Goal: Task Accomplishment & Management: Use online tool/utility

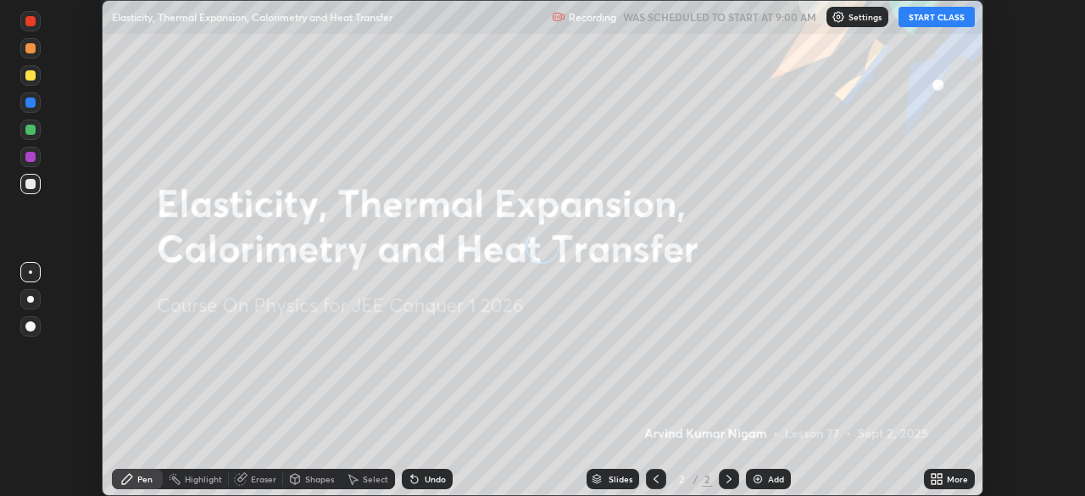
scroll to position [496, 1084]
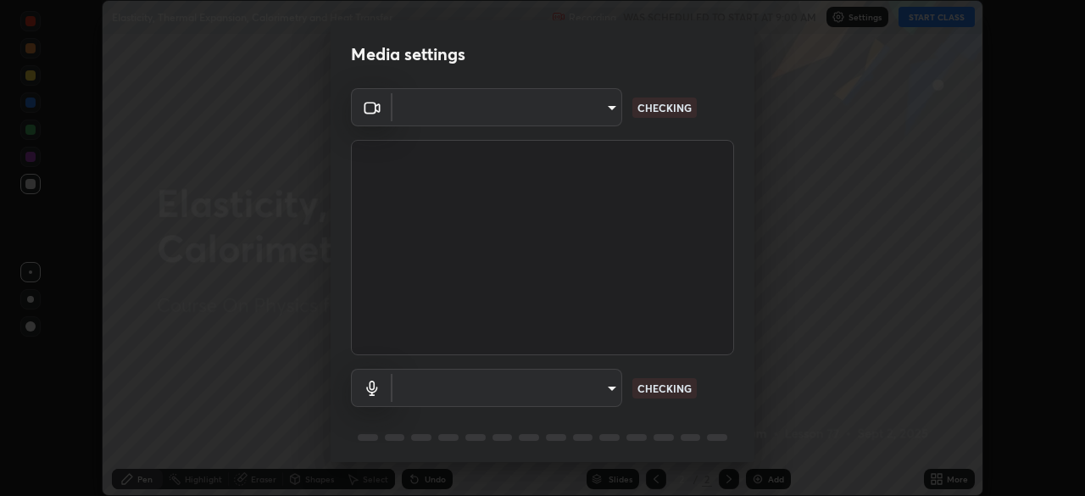
type input "ffb915138f5094fbba49c7dcbdc0b3377f3315ea980a35094b33733fc21d282d"
click at [587, 390] on body "Erase all Elasticity, Thermal Expansion, Calorimetry and Heat Transfer Recordin…" at bounding box center [542, 248] width 1085 height 496
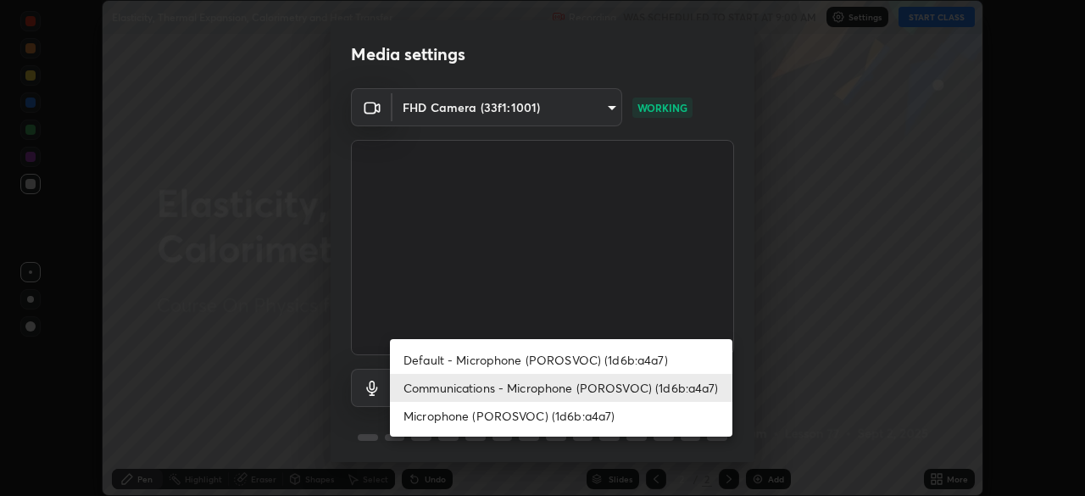
click at [543, 413] on li "Microphone (POROSVOC) (1d6b:a4a7)" at bounding box center [561, 416] width 342 height 28
type input "3fb3650eade0ec0a1bd0a7d1f87ca9eb5d548a38c0fe8b6180c3065924ba7fd6"
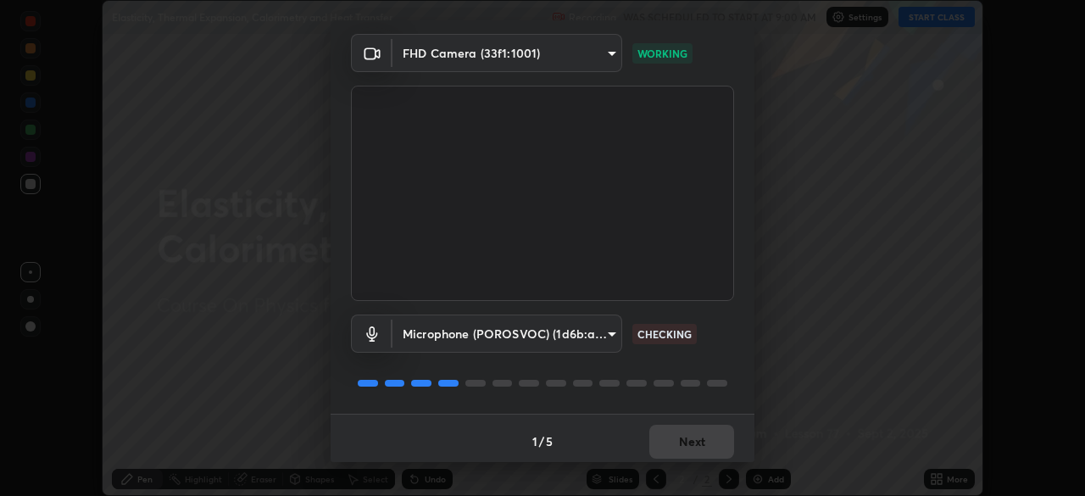
scroll to position [60, 0]
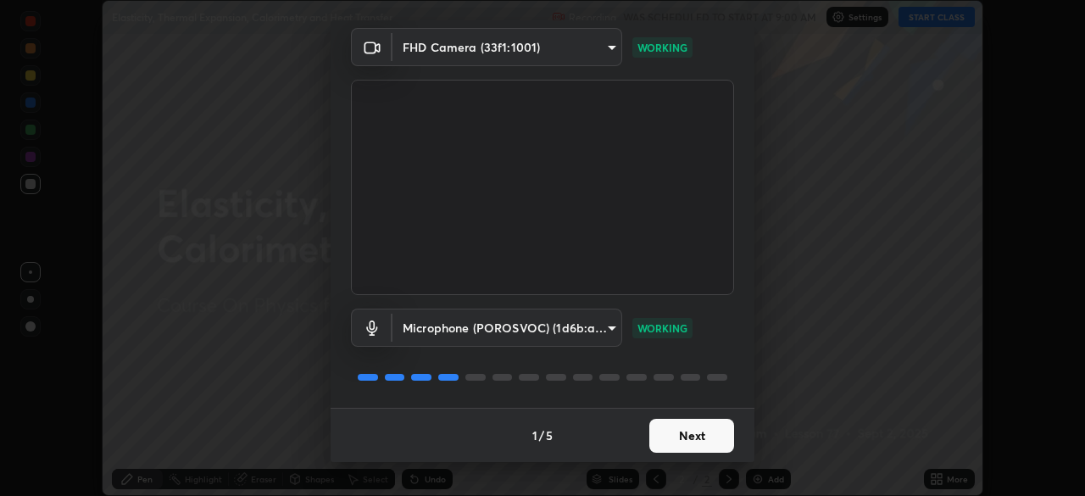
click at [668, 438] on button "Next" at bounding box center [691, 436] width 85 height 34
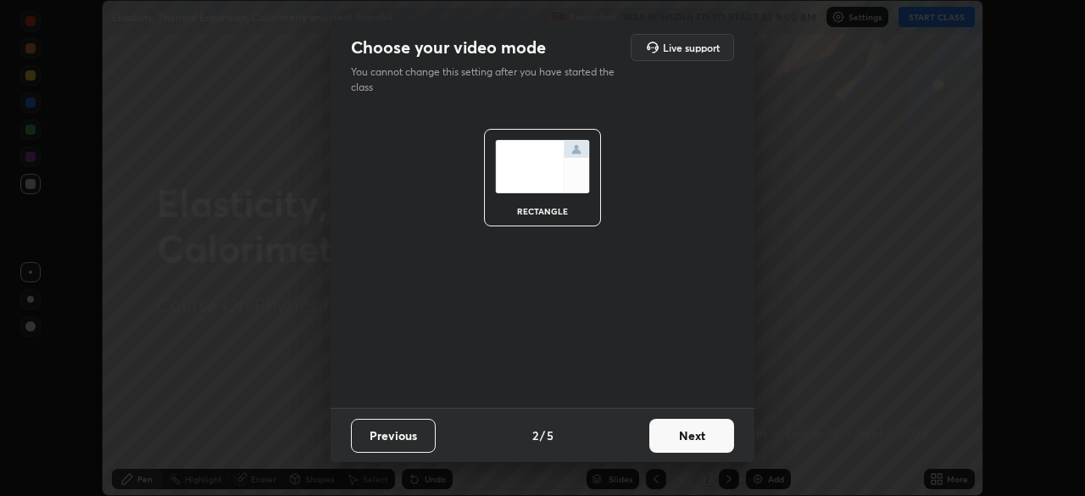
click at [674, 441] on button "Next" at bounding box center [691, 436] width 85 height 34
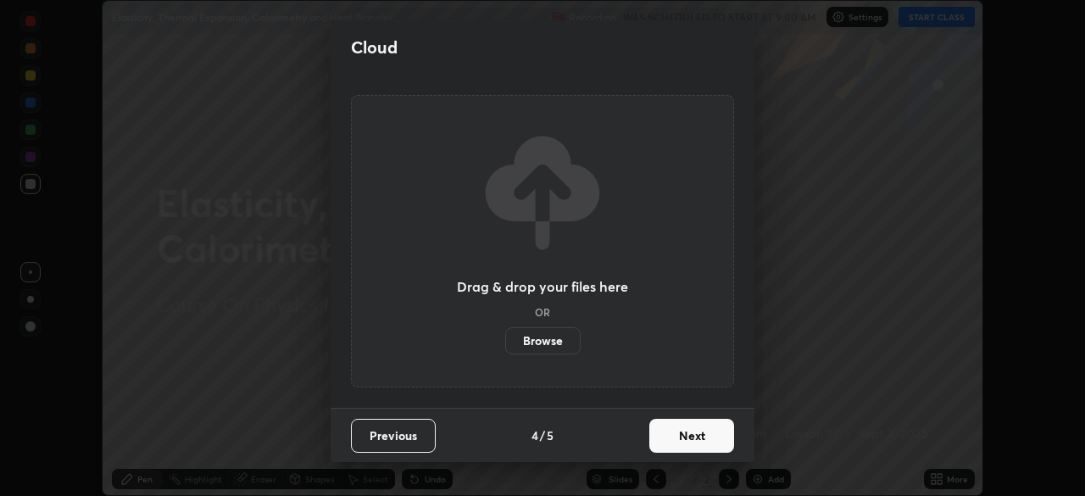
click at [672, 446] on button "Next" at bounding box center [691, 436] width 85 height 34
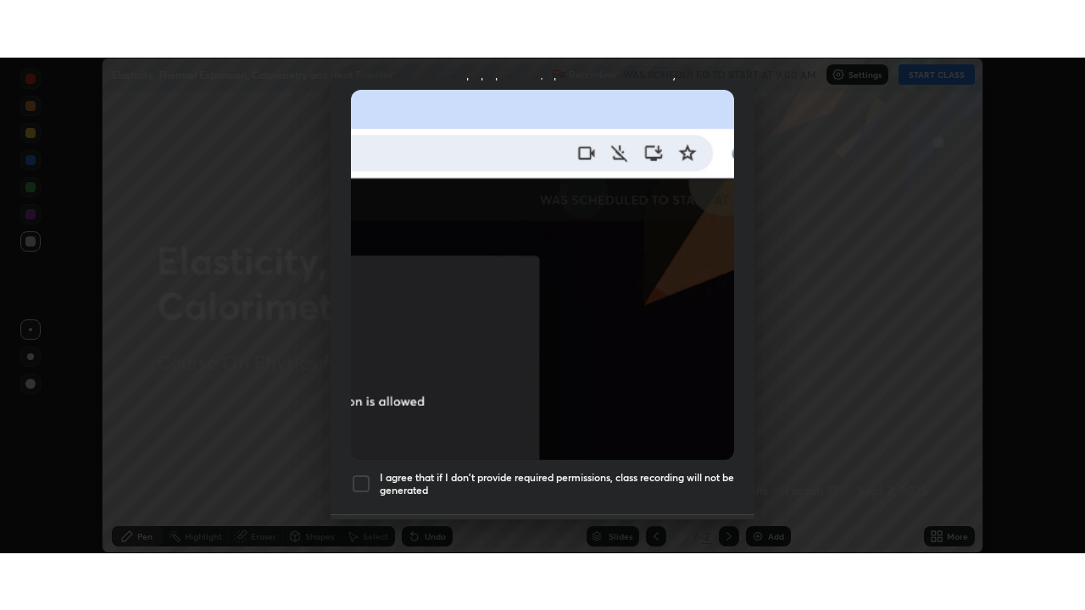
scroll to position [406, 0]
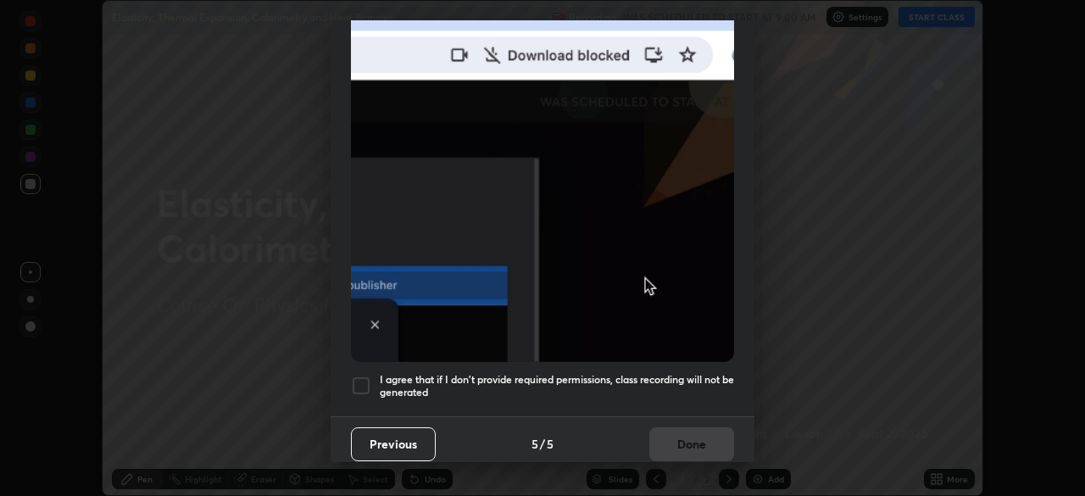
click at [361, 382] on div at bounding box center [361, 386] width 20 height 20
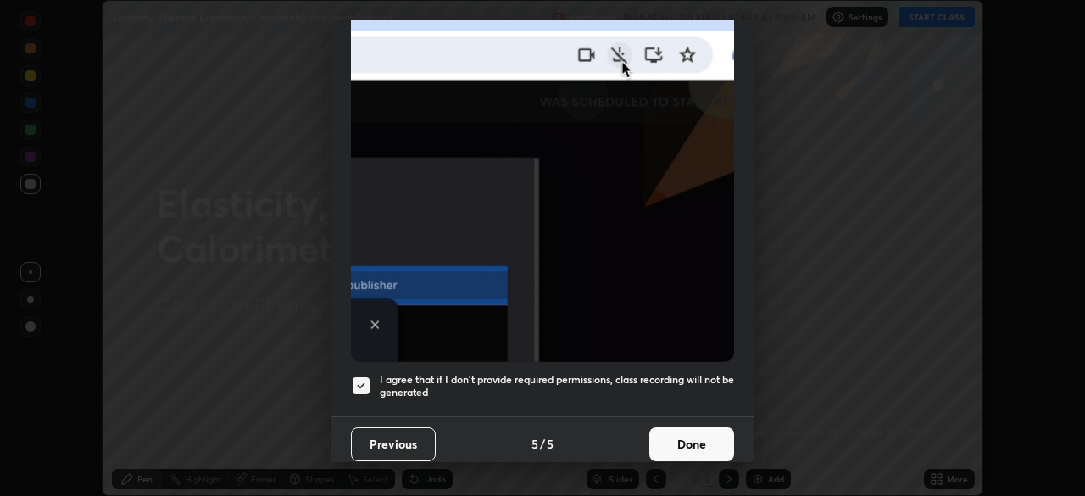
click at [664, 436] on button "Done" at bounding box center [691, 444] width 85 height 34
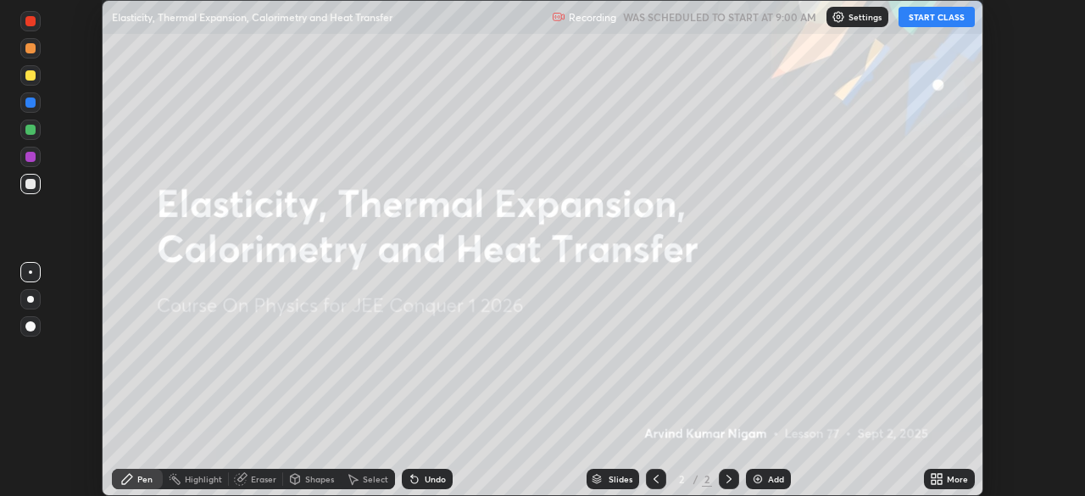
click at [942, 25] on button "START CLASS" at bounding box center [937, 17] width 76 height 20
click at [950, 484] on div "More" at bounding box center [949, 479] width 51 height 20
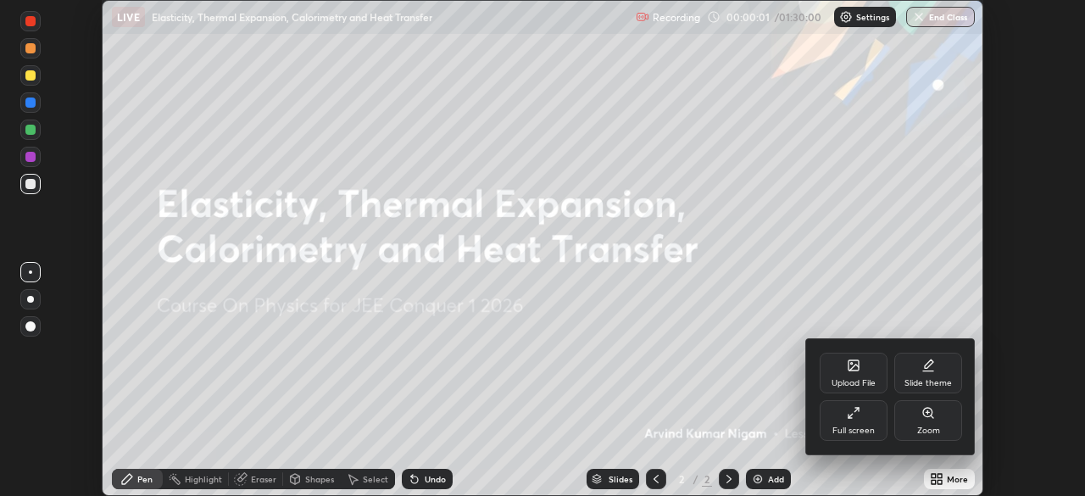
click at [856, 424] on div "Full screen" at bounding box center [854, 420] width 68 height 41
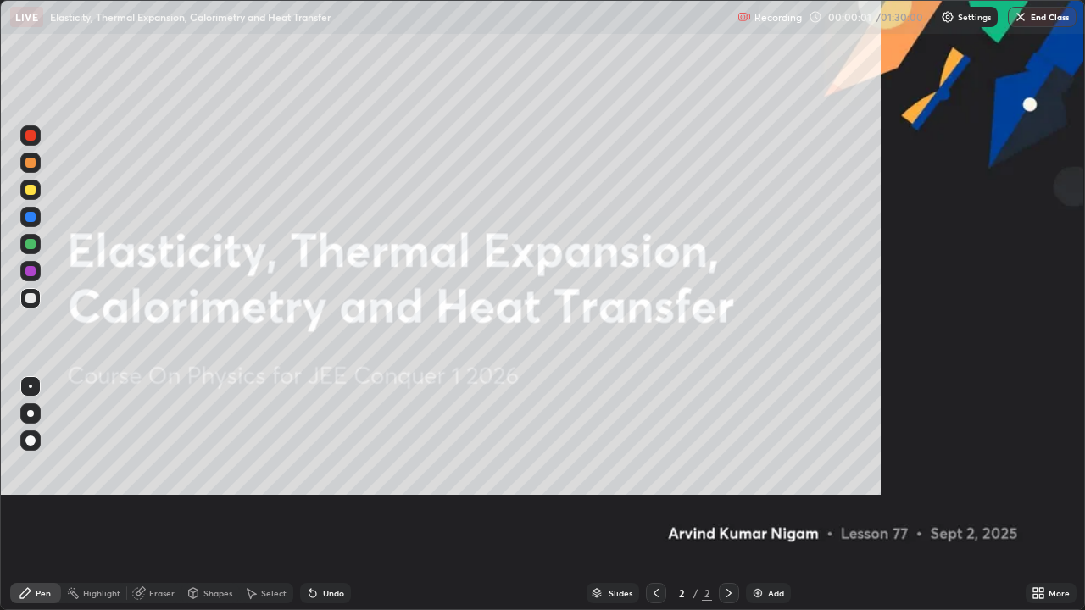
scroll to position [610, 1085]
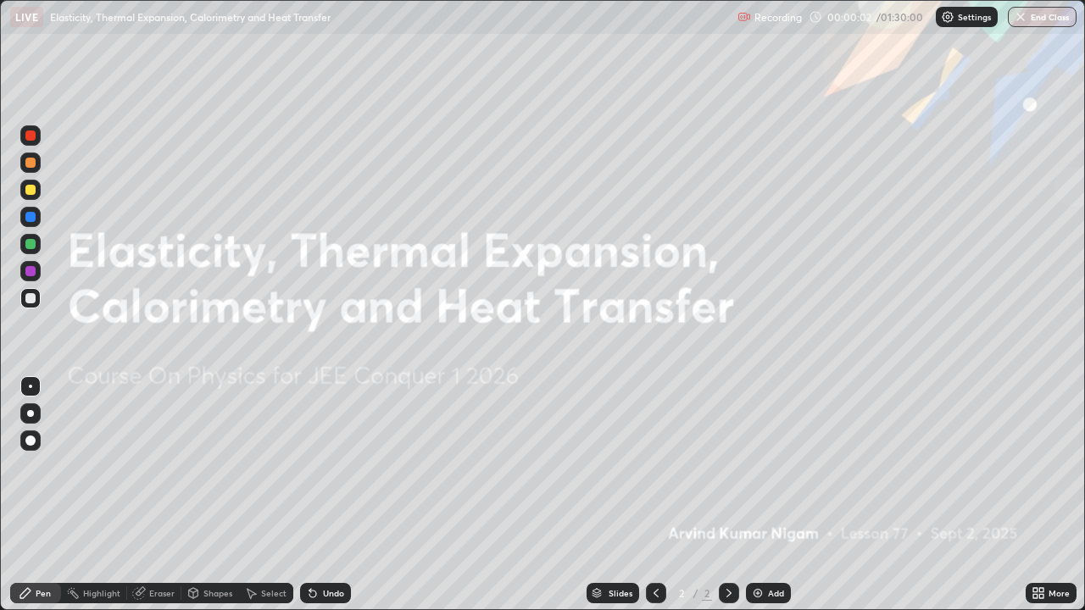
click at [760, 495] on img at bounding box center [758, 594] width 14 height 14
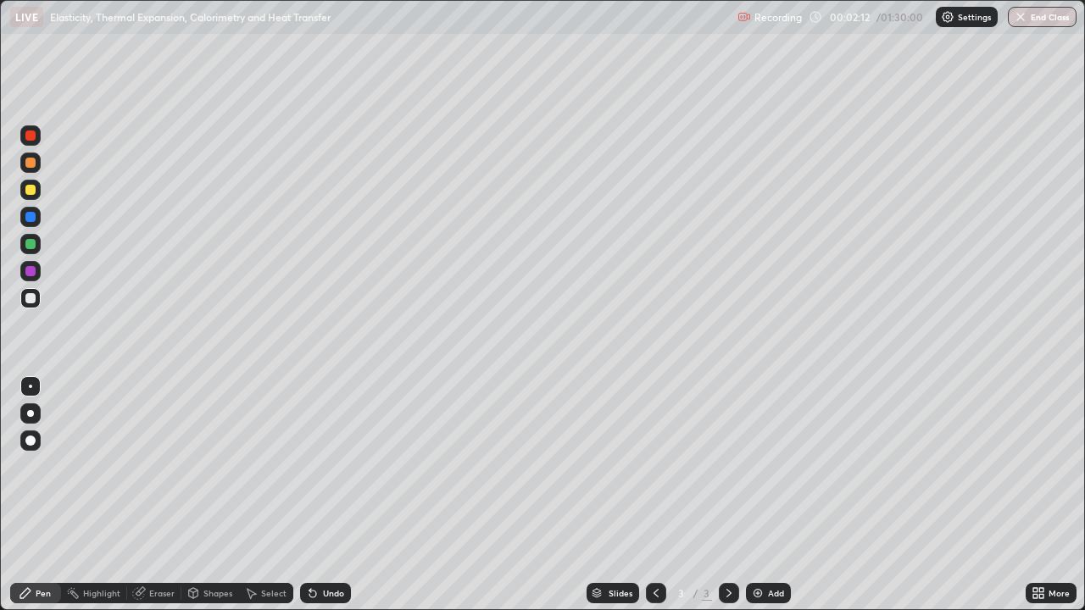
click at [319, 495] on div "Undo" at bounding box center [325, 593] width 51 height 20
click at [36, 298] on div at bounding box center [30, 298] width 20 height 20
click at [327, 495] on div "Undo" at bounding box center [333, 593] width 21 height 8
click at [34, 298] on div at bounding box center [30, 298] width 10 height 10
click at [330, 495] on div "Undo" at bounding box center [325, 593] width 51 height 20
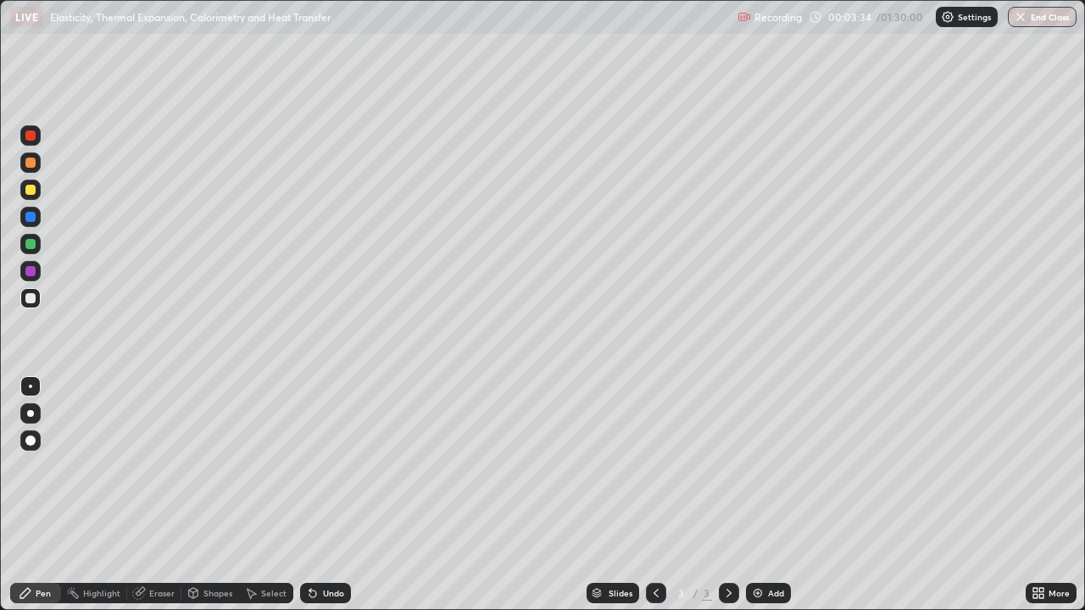
click at [218, 495] on div "Shapes" at bounding box center [217, 593] width 29 height 8
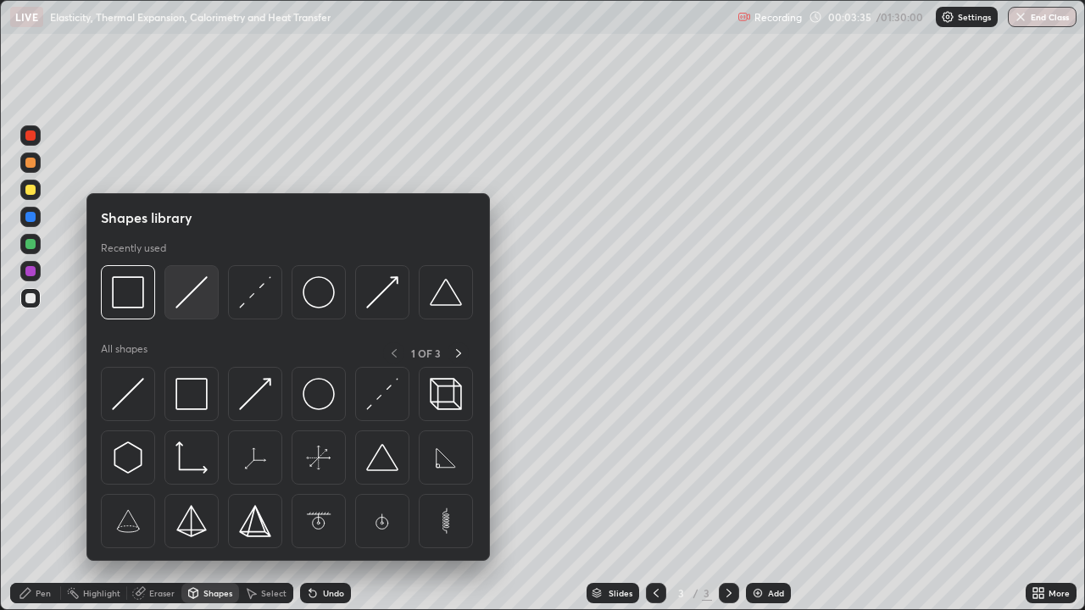
click at [199, 285] on img at bounding box center [191, 292] width 32 height 32
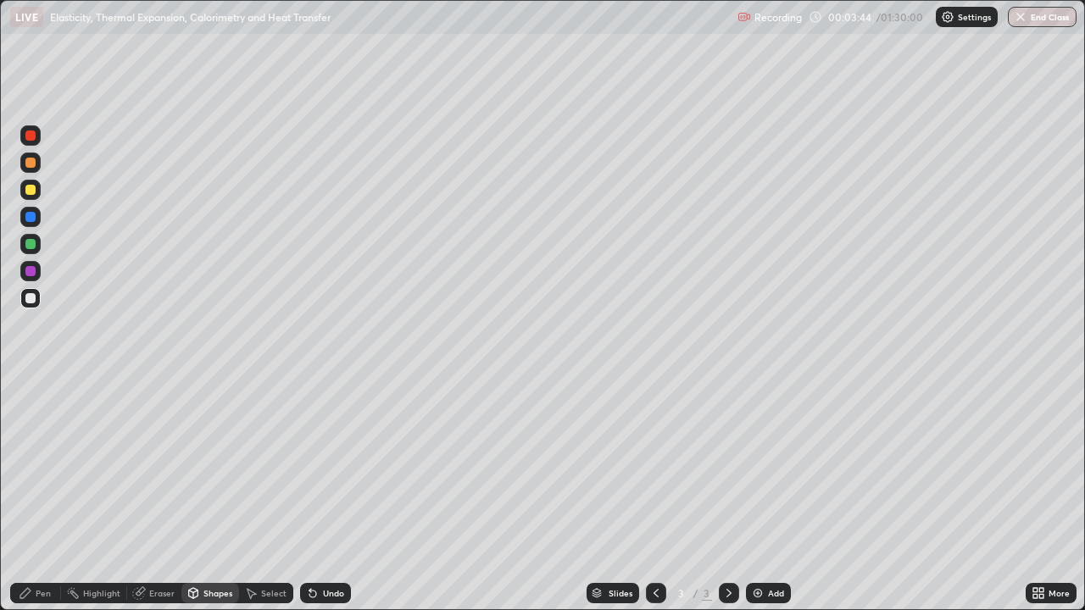
click at [44, 495] on div "Pen" at bounding box center [43, 593] width 15 height 8
click at [328, 495] on div "Undo" at bounding box center [333, 593] width 21 height 8
click at [324, 495] on div "Undo" at bounding box center [333, 593] width 21 height 8
click at [323, 495] on div "Undo" at bounding box center [333, 593] width 21 height 8
click at [330, 495] on div "Undo" at bounding box center [333, 593] width 21 height 8
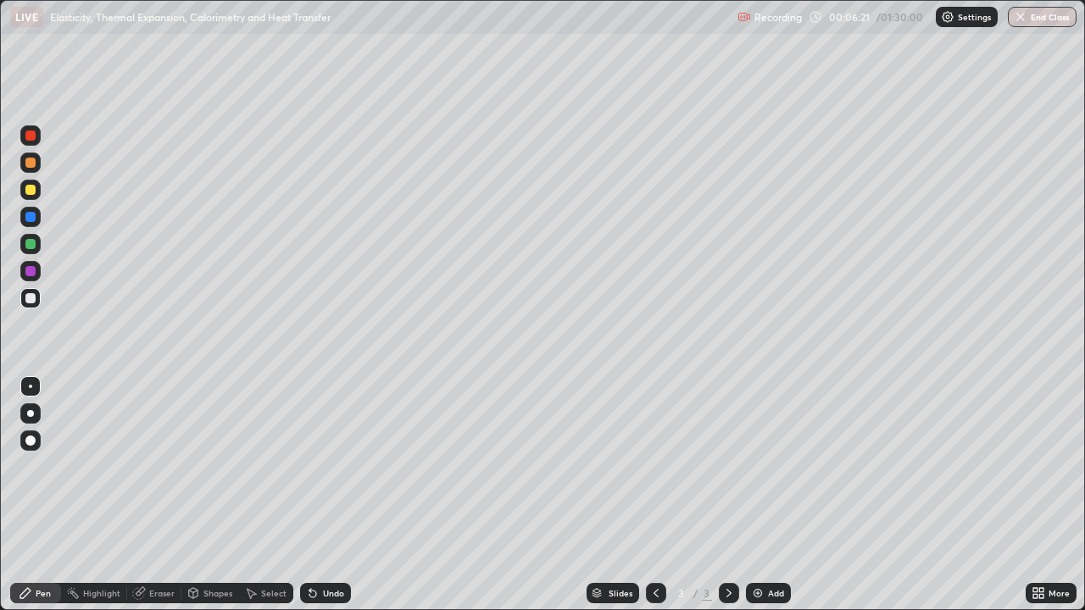
click at [31, 192] on div at bounding box center [30, 190] width 10 height 10
click at [759, 495] on img at bounding box center [758, 594] width 14 height 14
click at [325, 495] on div "Undo" at bounding box center [333, 593] width 21 height 8
click at [325, 495] on div "Undo" at bounding box center [325, 593] width 51 height 20
click at [325, 495] on div "Undo" at bounding box center [333, 593] width 21 height 8
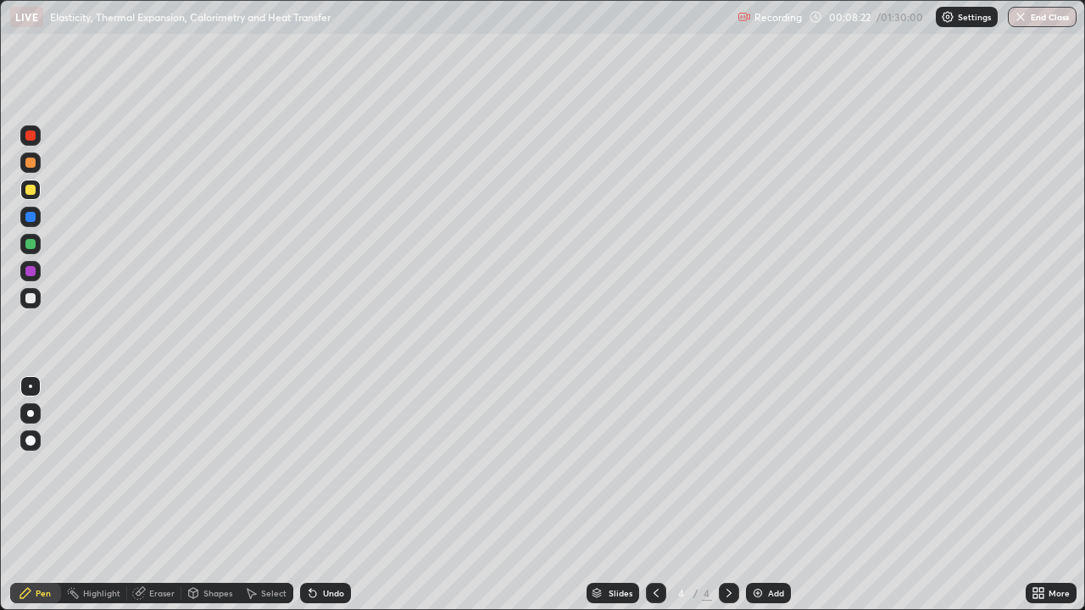
click at [32, 218] on div at bounding box center [30, 217] width 10 height 10
click at [31, 192] on div at bounding box center [30, 190] width 10 height 10
click at [34, 298] on div at bounding box center [30, 298] width 10 height 10
click at [654, 495] on icon at bounding box center [656, 594] width 14 height 14
click at [727, 495] on icon at bounding box center [729, 594] width 14 height 14
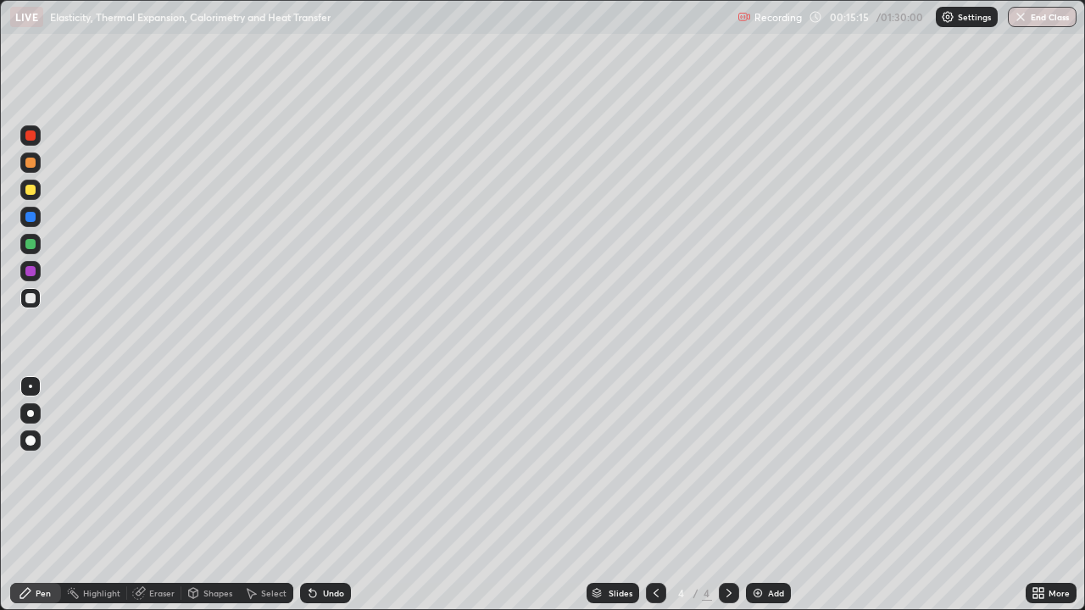
click at [765, 495] on div "Add" at bounding box center [768, 593] width 45 height 20
click at [34, 298] on div at bounding box center [30, 298] width 10 height 10
click at [315, 495] on icon at bounding box center [313, 594] width 14 height 14
click at [206, 495] on div "Shapes" at bounding box center [217, 593] width 29 height 8
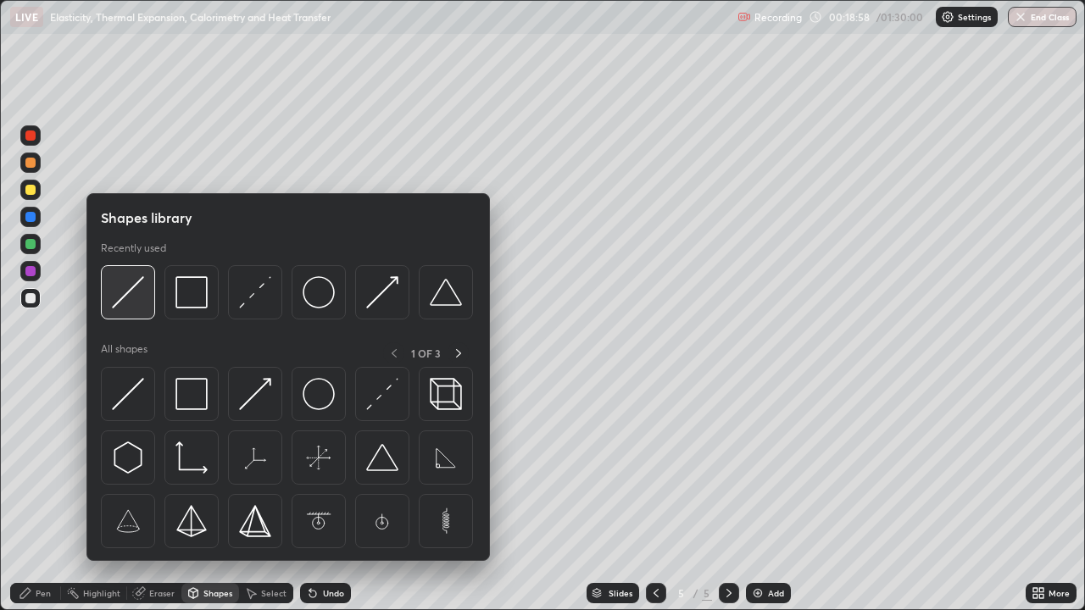
click at [126, 300] on img at bounding box center [128, 292] width 32 height 32
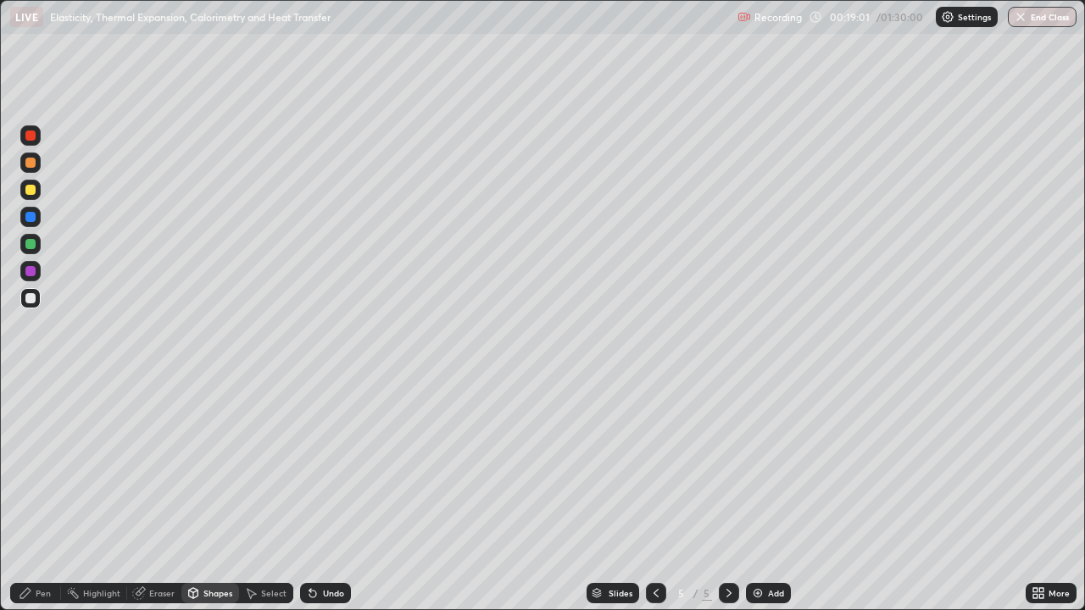
click at [47, 495] on div "Pen" at bounding box center [43, 593] width 15 height 8
click at [326, 495] on div "Undo" at bounding box center [333, 593] width 21 height 8
click at [320, 495] on div "Undo" at bounding box center [325, 593] width 51 height 20
click at [334, 495] on div "Undo" at bounding box center [333, 593] width 21 height 8
click at [323, 495] on div "Undo" at bounding box center [333, 593] width 21 height 8
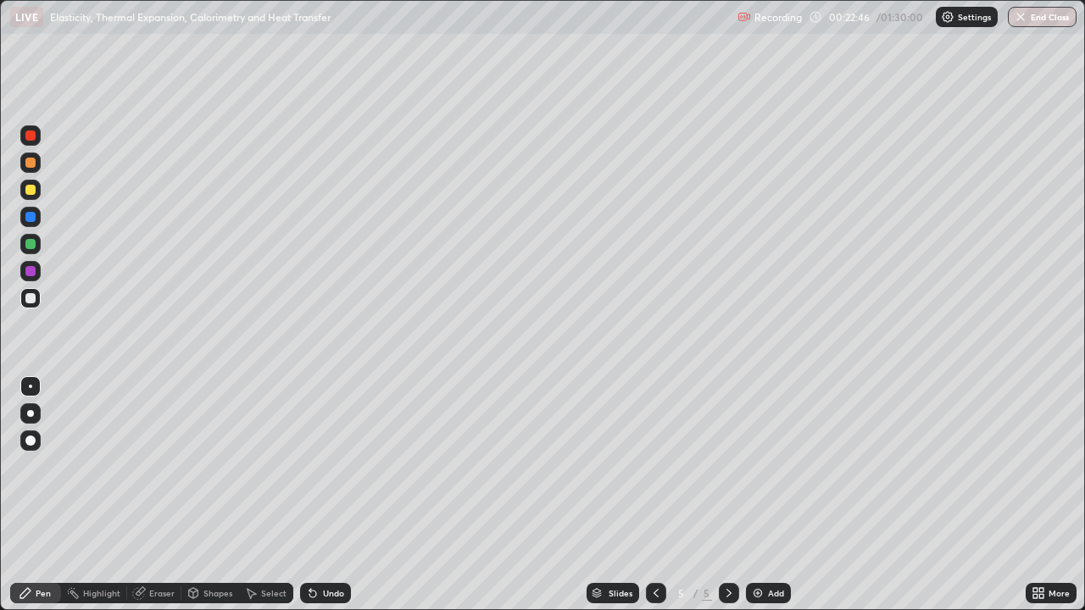
click at [323, 495] on div "Undo" at bounding box center [333, 593] width 21 height 8
click at [320, 495] on div "Undo" at bounding box center [325, 593] width 51 height 20
click at [318, 495] on div "Undo" at bounding box center [325, 593] width 51 height 20
click at [323, 495] on div "Undo" at bounding box center [333, 593] width 21 height 8
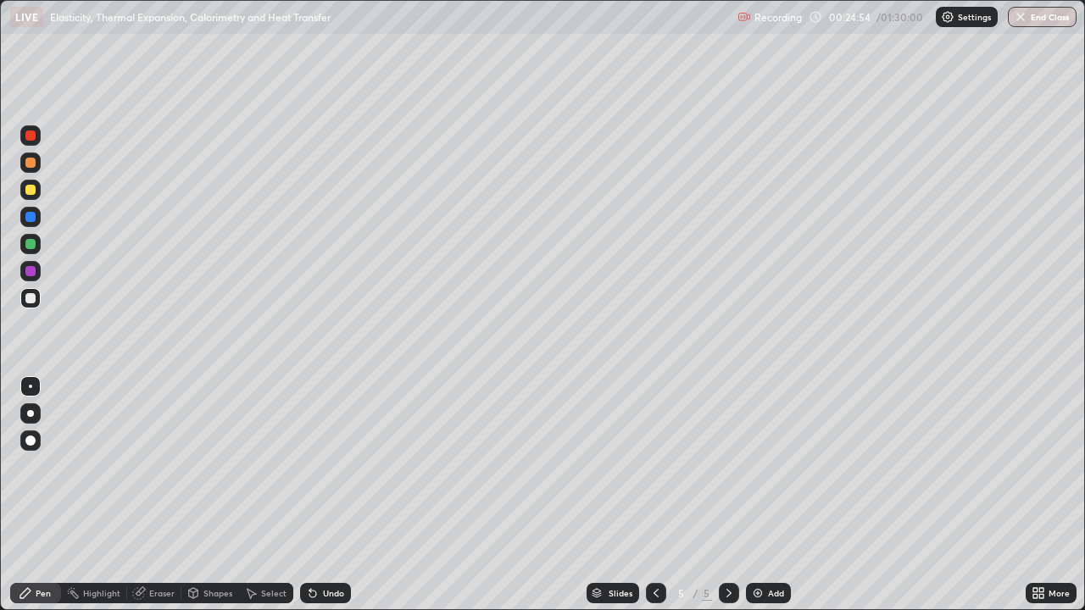
click at [769, 495] on div "Add" at bounding box center [776, 593] width 16 height 8
click at [34, 303] on div at bounding box center [30, 298] width 20 height 20
click at [326, 495] on div "Undo" at bounding box center [333, 593] width 21 height 8
click at [332, 495] on div "Undo" at bounding box center [333, 593] width 21 height 8
click at [310, 495] on icon at bounding box center [312, 594] width 7 height 7
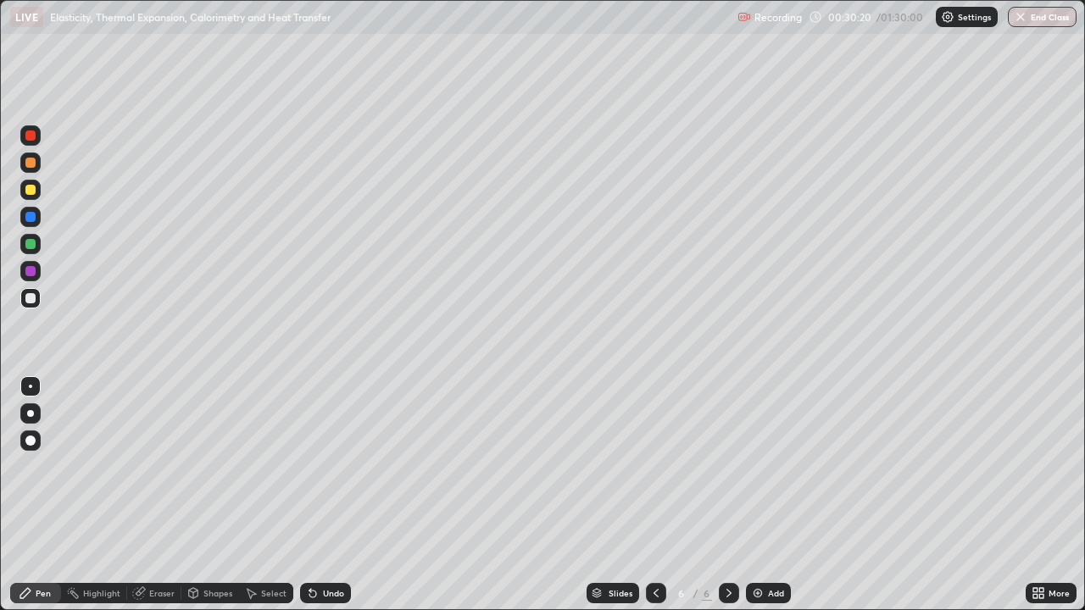
click at [765, 495] on div "Add" at bounding box center [768, 593] width 45 height 20
click at [213, 495] on div "Shapes" at bounding box center [217, 593] width 29 height 8
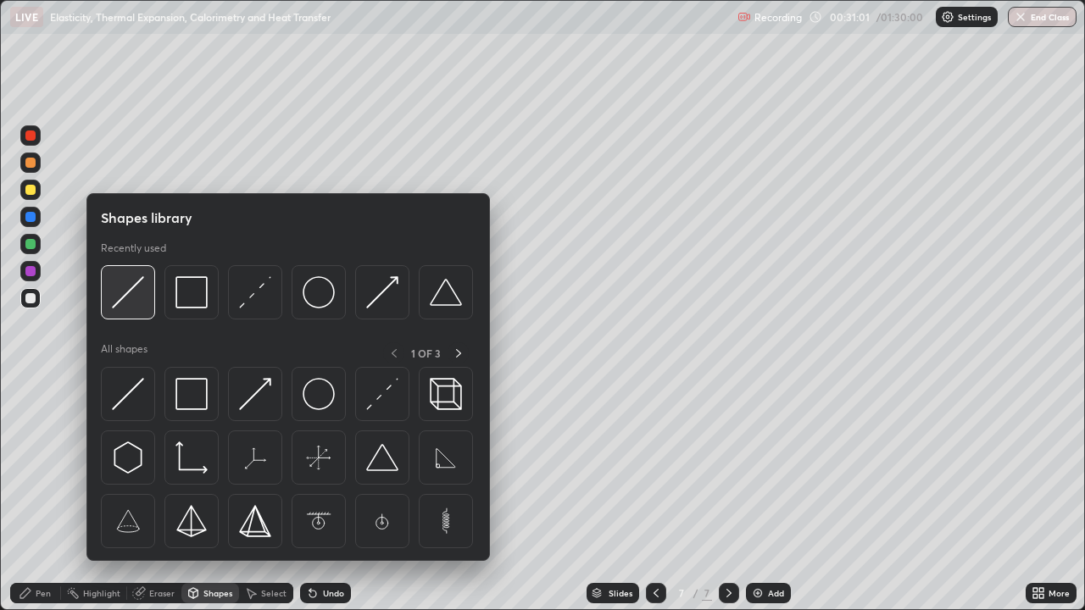
click at [130, 303] on img at bounding box center [128, 292] width 32 height 32
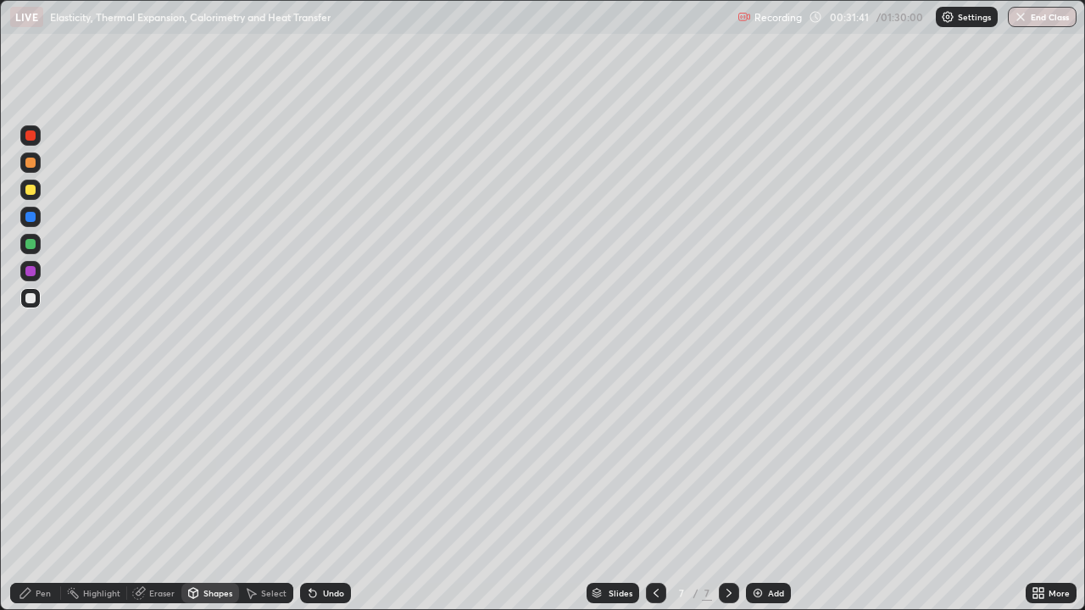
click at [35, 215] on div at bounding box center [30, 217] width 10 height 10
click at [201, 495] on div "Shapes" at bounding box center [210, 593] width 58 height 20
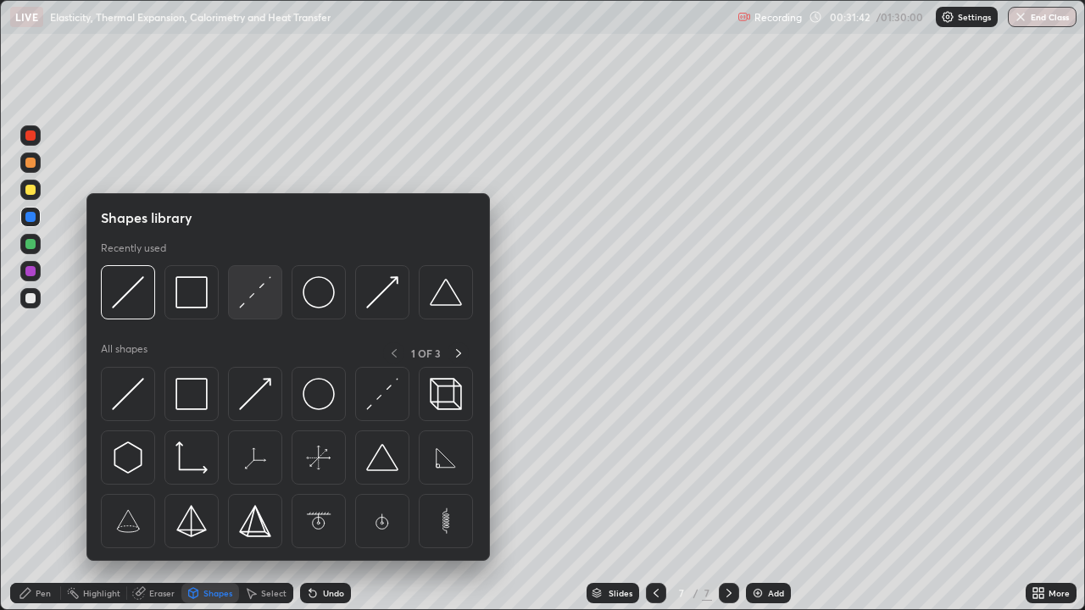
click at [242, 304] on img at bounding box center [255, 292] width 32 height 32
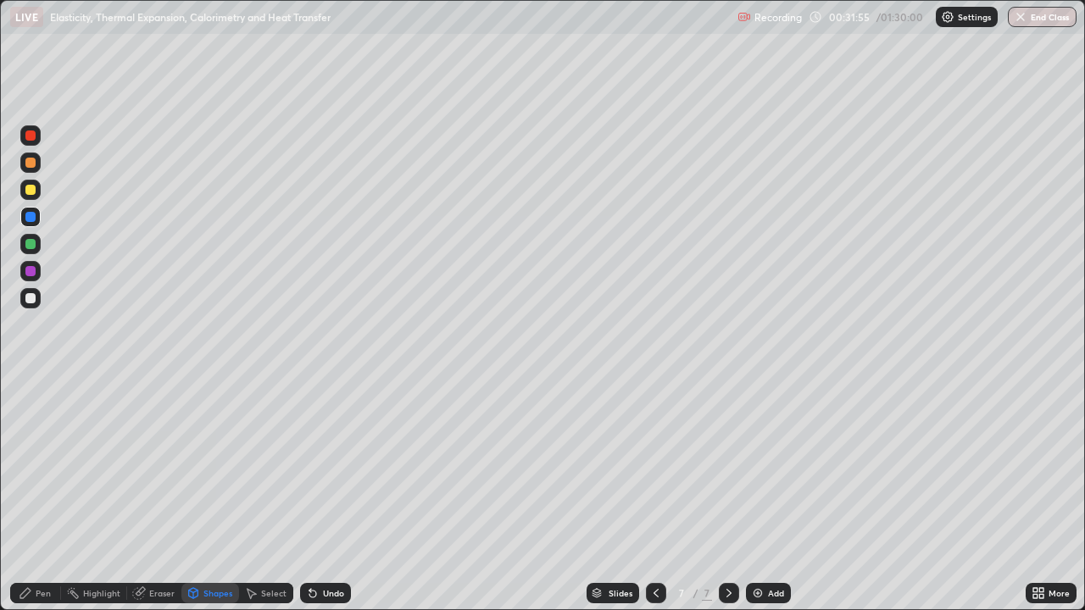
click at [39, 495] on div "Pen" at bounding box center [43, 593] width 15 height 8
click at [33, 296] on div at bounding box center [30, 298] width 10 height 10
click at [204, 495] on div "Shapes" at bounding box center [217, 593] width 29 height 8
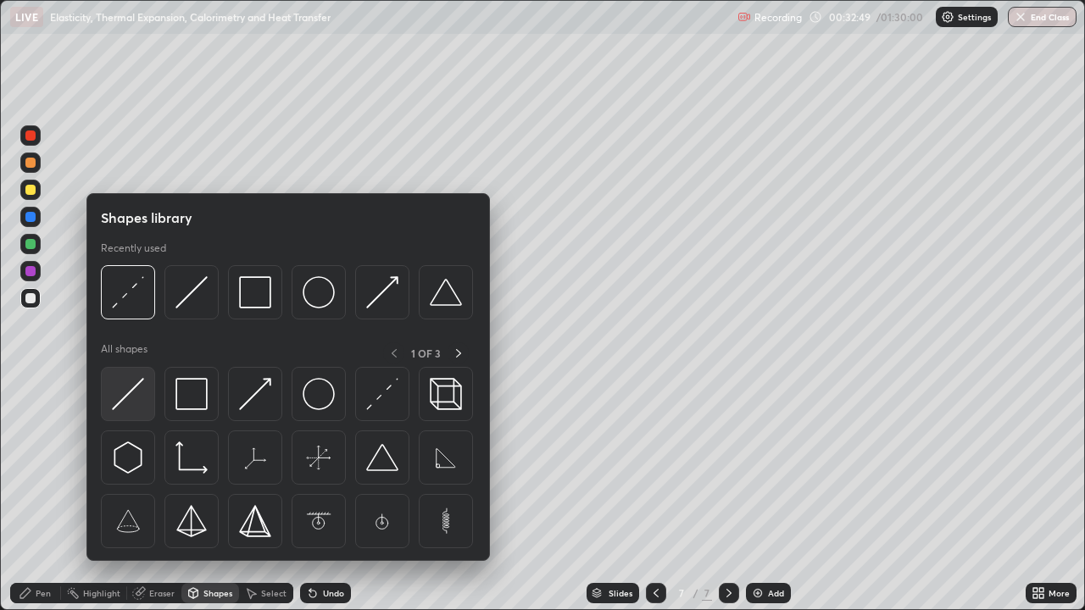
click at [134, 391] on img at bounding box center [128, 394] width 32 height 32
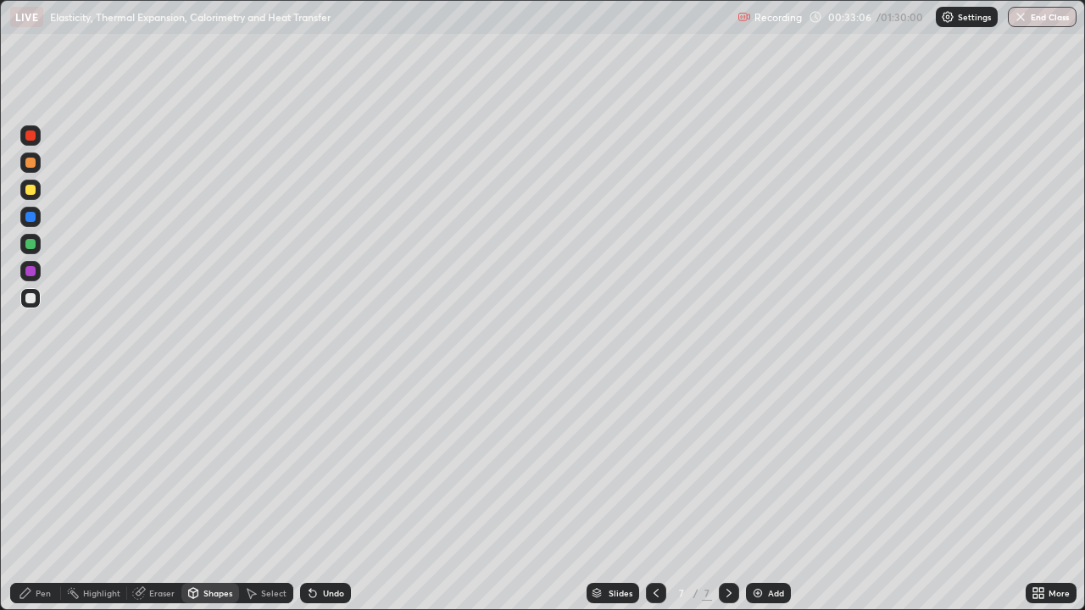
click at [209, 495] on div "Shapes" at bounding box center [217, 593] width 29 height 8
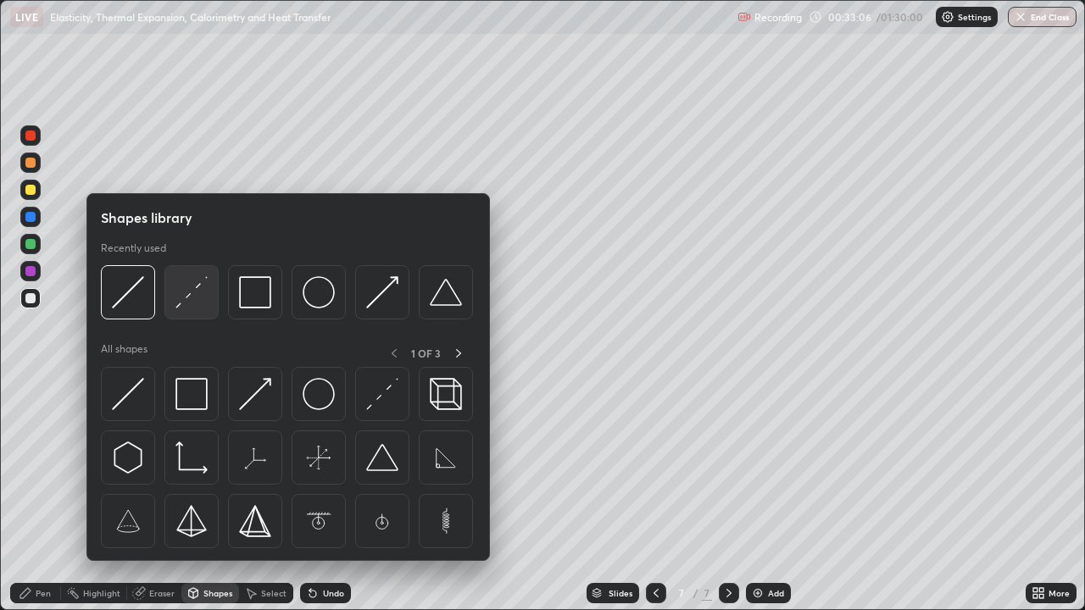
click at [180, 304] on img at bounding box center [191, 292] width 32 height 32
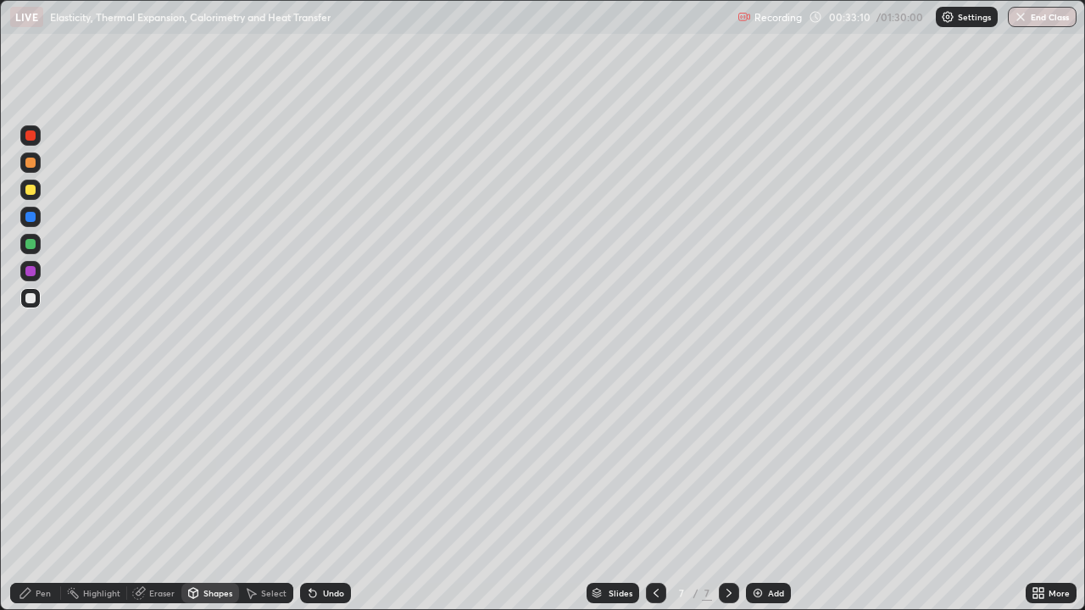
click at [33, 215] on div at bounding box center [30, 217] width 10 height 10
click at [322, 495] on div "Undo" at bounding box center [325, 593] width 51 height 20
click at [35, 495] on div "Pen" at bounding box center [35, 593] width 51 height 20
click at [37, 298] on div at bounding box center [30, 298] width 20 height 20
click at [330, 495] on div "Undo" at bounding box center [333, 593] width 21 height 8
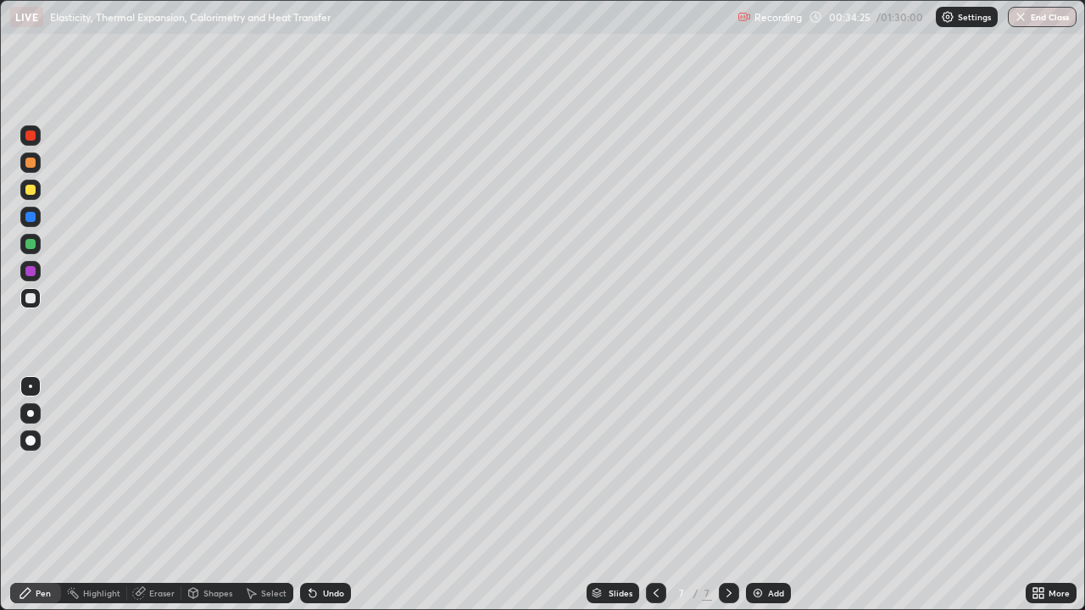
click at [140, 495] on icon at bounding box center [140, 591] width 9 height 8
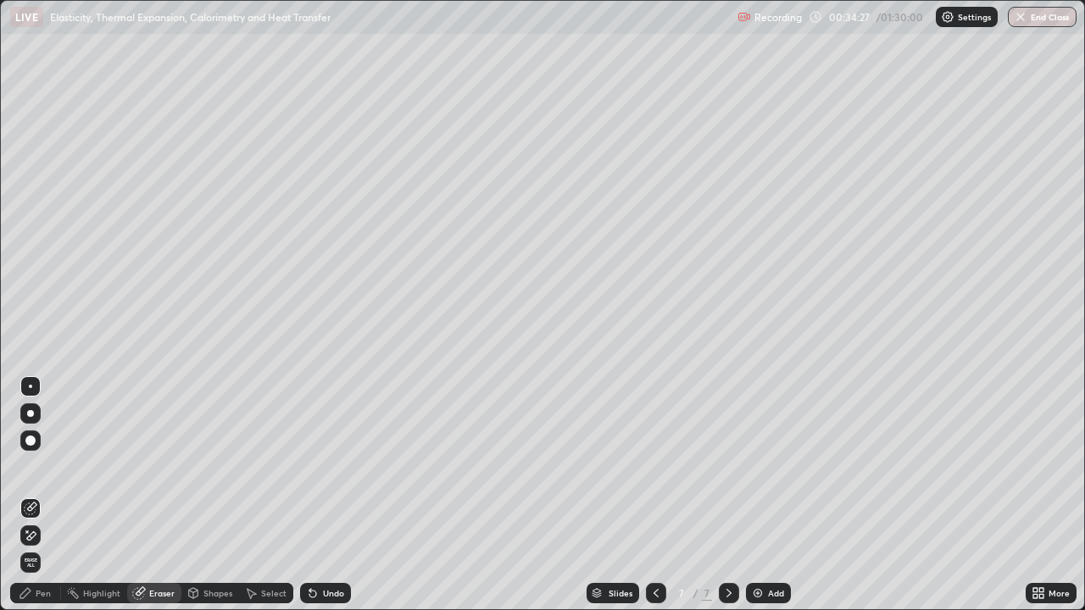
click at [214, 495] on div "Shapes" at bounding box center [217, 593] width 29 height 8
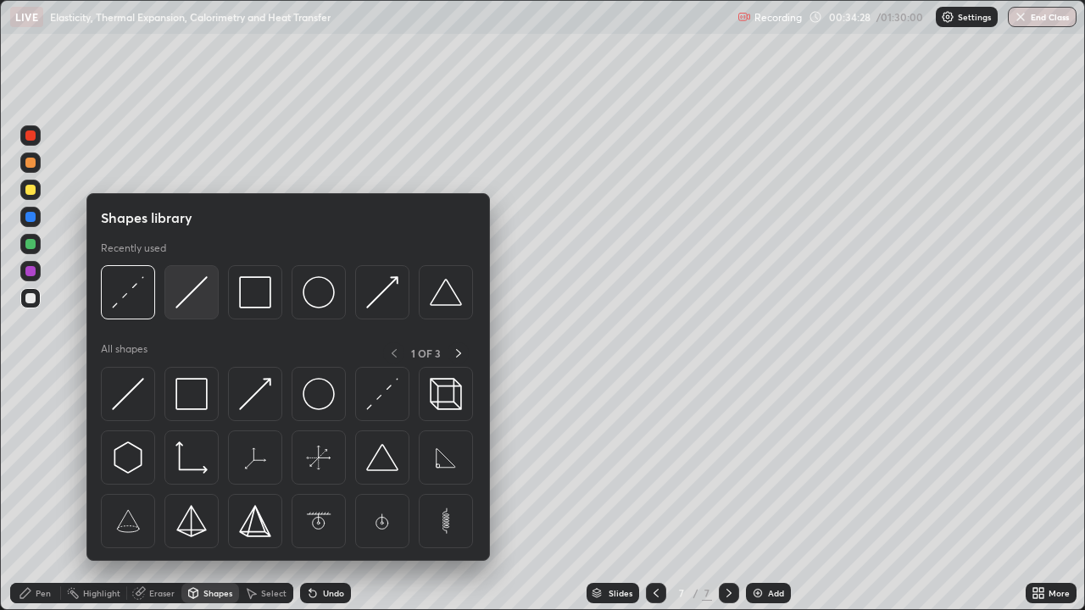
click at [179, 299] on img at bounding box center [191, 292] width 32 height 32
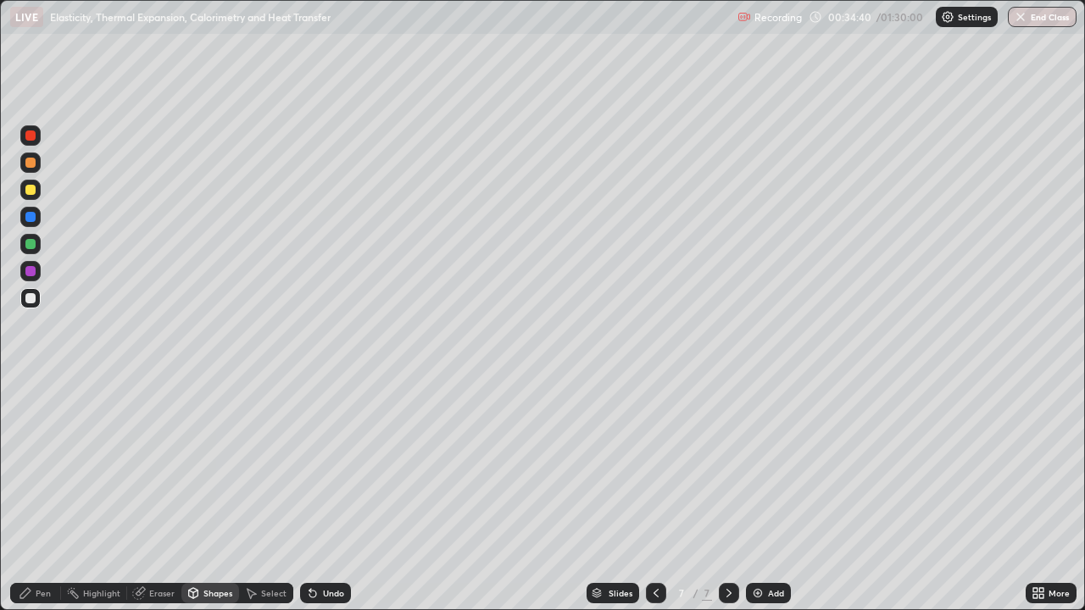
click at [34, 495] on div "Pen" at bounding box center [35, 593] width 51 height 20
click at [30, 224] on div at bounding box center [30, 217] width 20 height 20
click at [210, 495] on div "Shapes" at bounding box center [217, 593] width 29 height 8
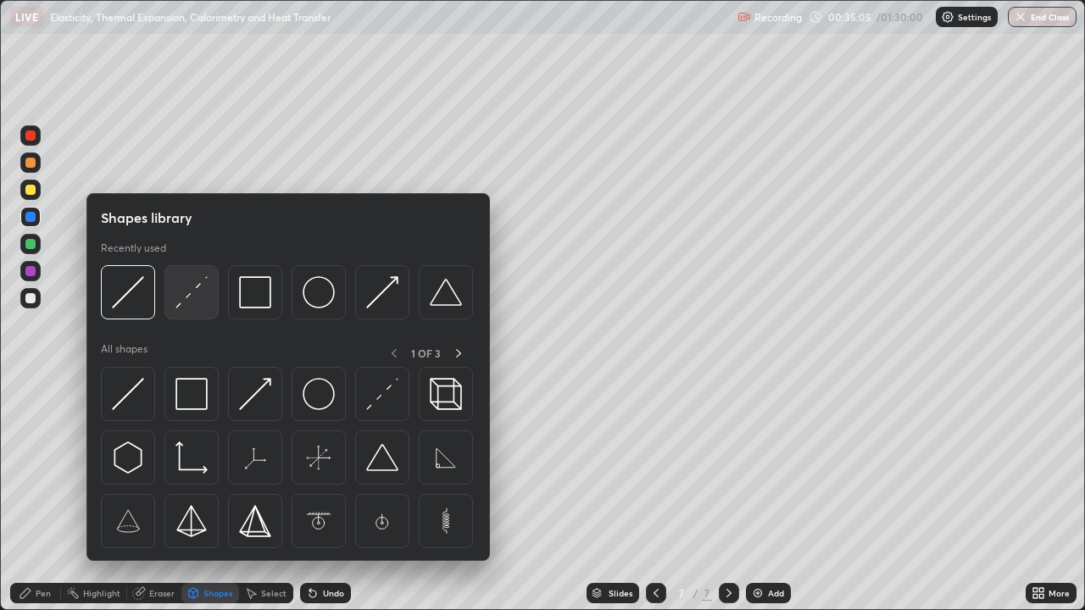
click at [179, 311] on div at bounding box center [191, 292] width 54 height 54
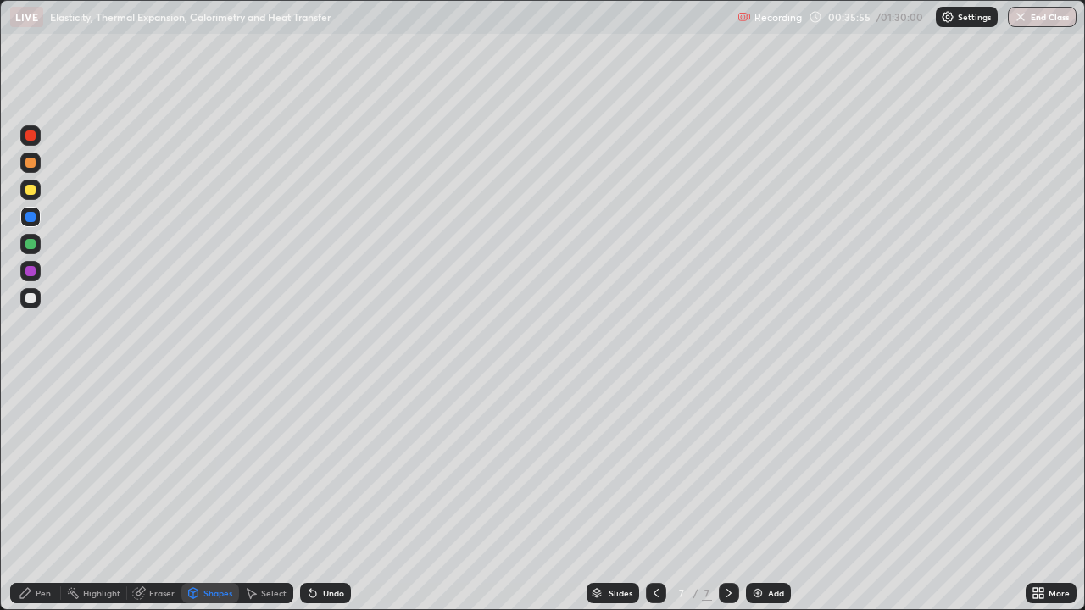
click at [37, 495] on div "Pen" at bounding box center [35, 593] width 51 height 20
click at [34, 299] on div at bounding box center [30, 298] width 10 height 10
click at [164, 495] on div "Eraser" at bounding box center [161, 593] width 25 height 8
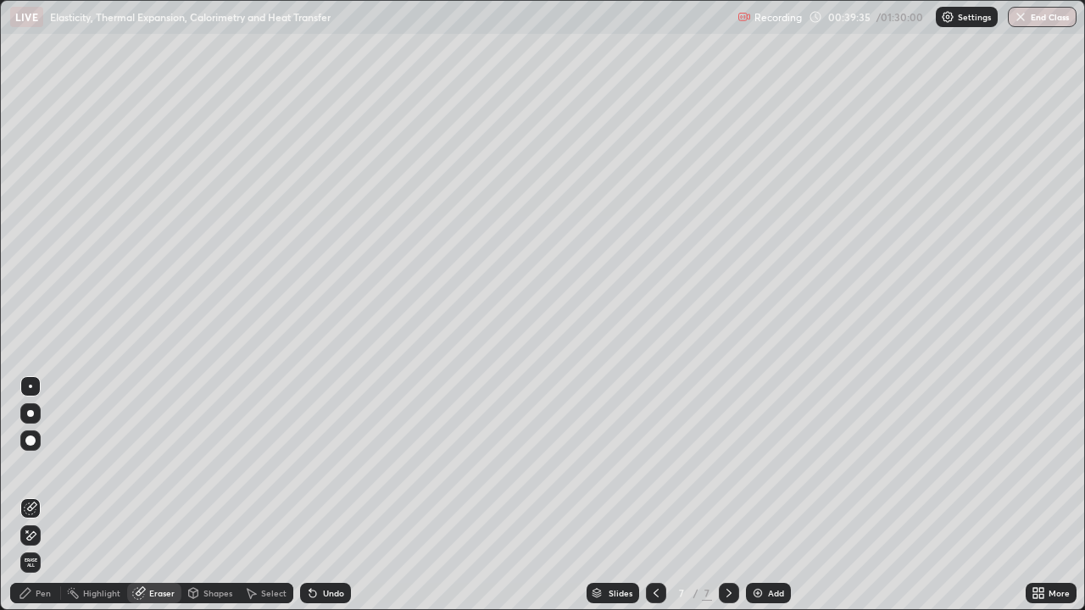
click at [51, 495] on div "Pen" at bounding box center [35, 593] width 51 height 20
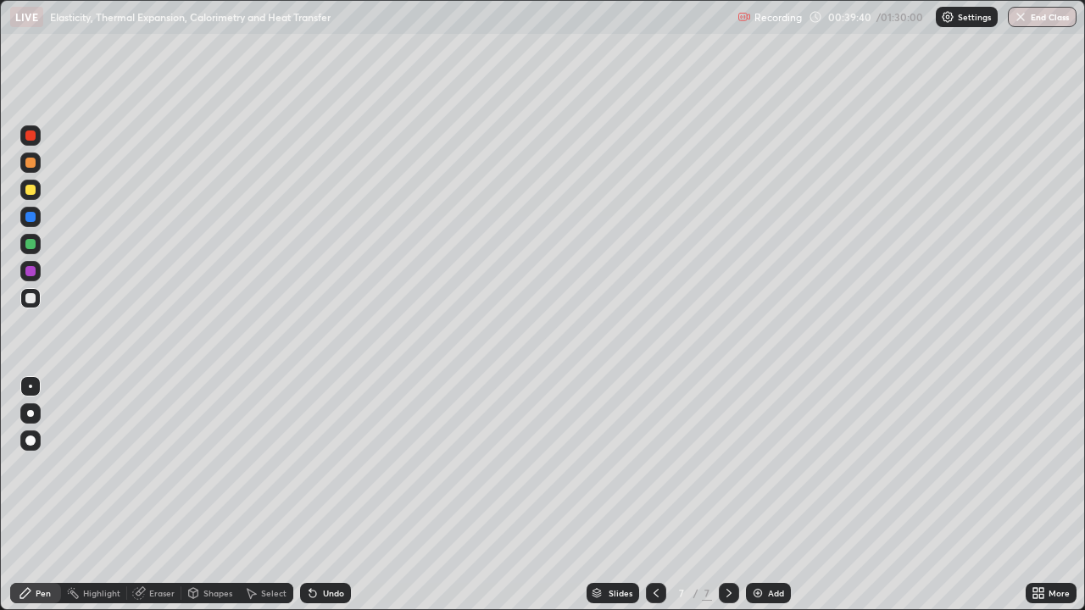
click at [318, 495] on div "Undo" at bounding box center [325, 593] width 51 height 20
click at [314, 495] on icon at bounding box center [313, 594] width 14 height 14
click at [311, 495] on icon at bounding box center [312, 594] width 7 height 7
click at [316, 495] on icon at bounding box center [313, 594] width 14 height 14
click at [312, 495] on icon at bounding box center [312, 594] width 7 height 7
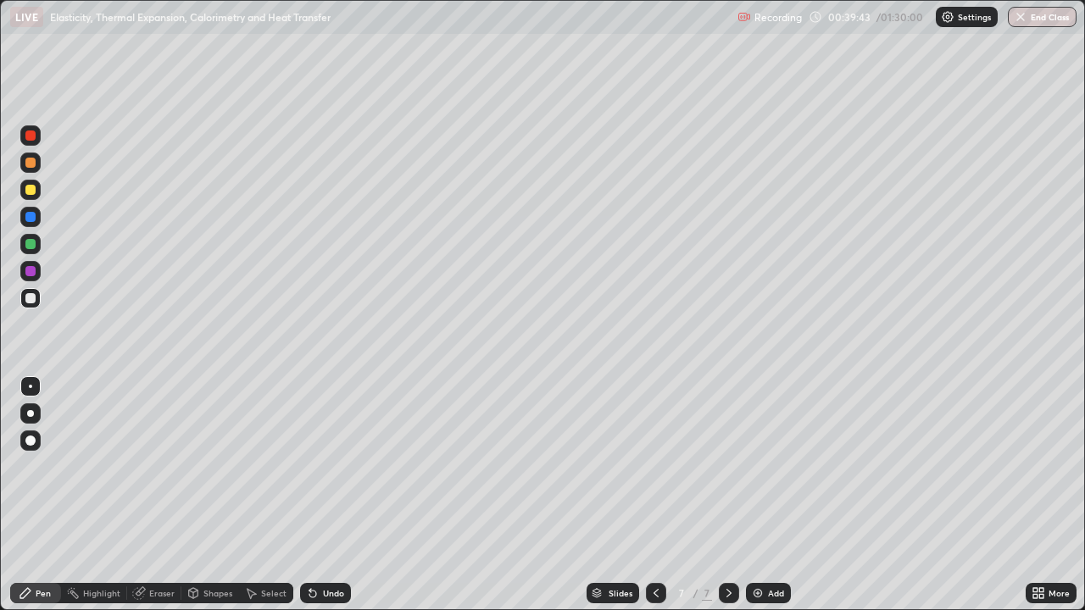
click at [325, 495] on div "Undo" at bounding box center [333, 593] width 21 height 8
click at [324, 495] on div "Undo" at bounding box center [333, 593] width 21 height 8
click at [320, 495] on div "Undo" at bounding box center [325, 593] width 51 height 20
click at [317, 495] on div "Undo" at bounding box center [325, 593] width 51 height 20
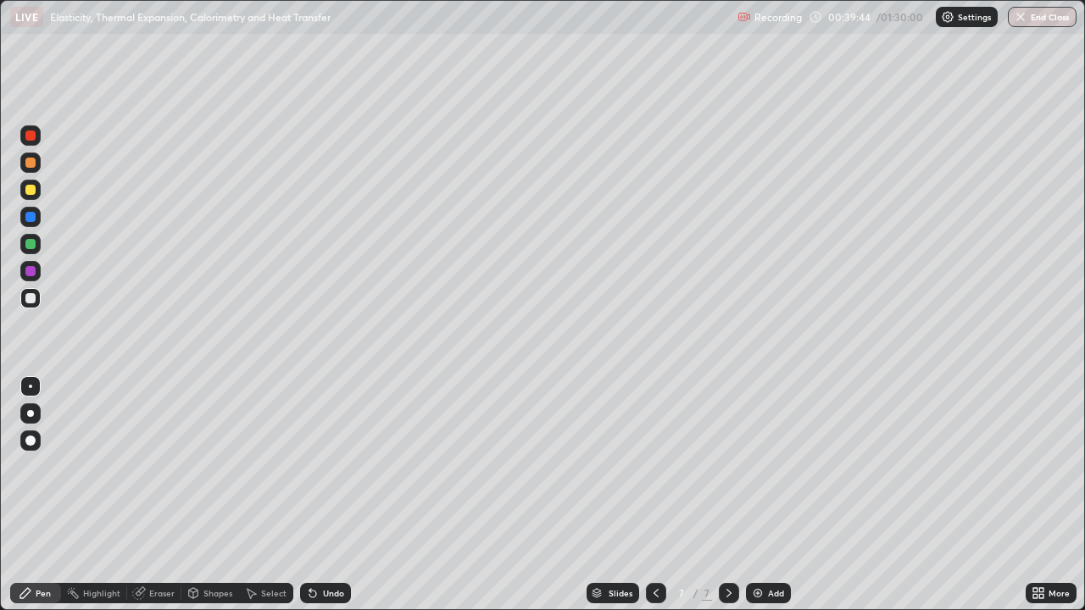
click at [318, 495] on div "Undo" at bounding box center [325, 593] width 51 height 20
click at [316, 495] on icon at bounding box center [313, 594] width 14 height 14
click at [331, 495] on div "Undo" at bounding box center [333, 593] width 21 height 8
click at [755, 495] on img at bounding box center [758, 594] width 14 height 14
click at [31, 191] on div at bounding box center [30, 190] width 10 height 10
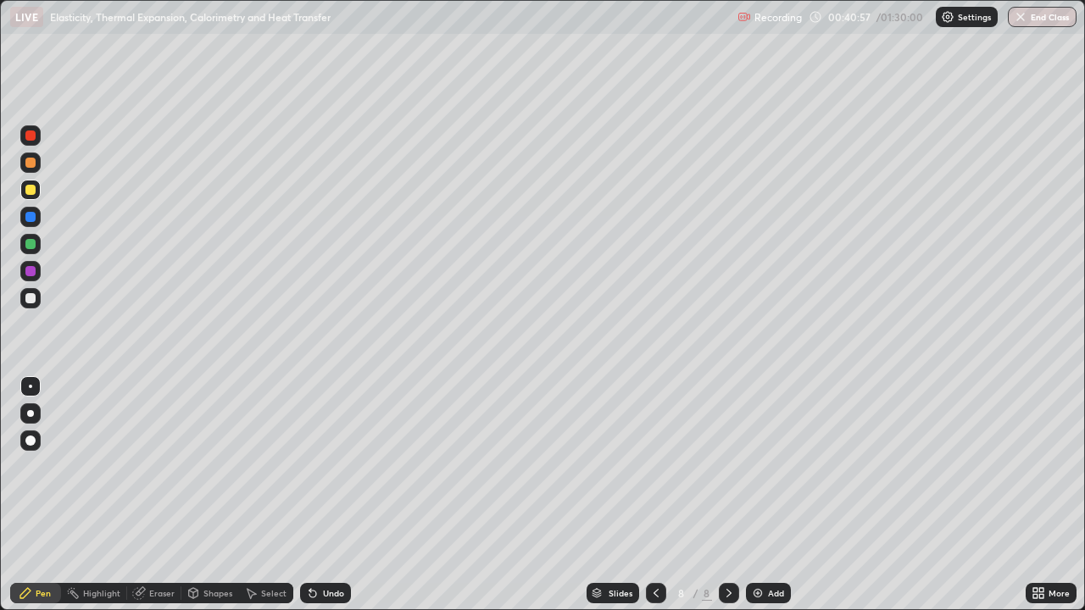
click at [654, 495] on icon at bounding box center [656, 594] width 14 height 14
click at [730, 495] on icon at bounding box center [729, 594] width 14 height 14
click at [36, 225] on div at bounding box center [30, 217] width 20 height 20
click at [37, 406] on div at bounding box center [30, 414] width 20 height 20
click at [654, 495] on icon at bounding box center [656, 594] width 14 height 14
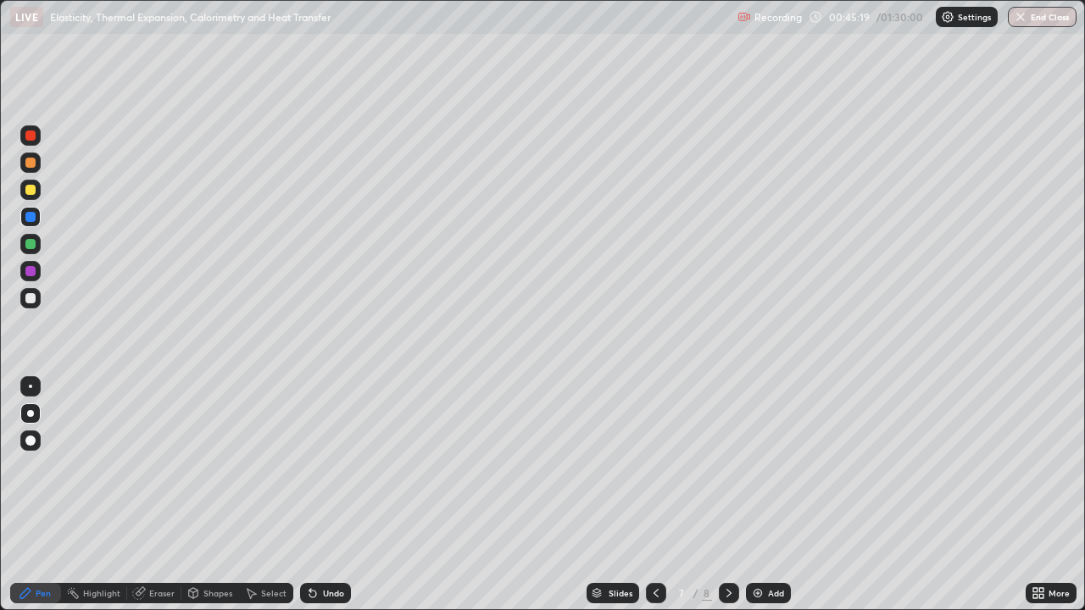
click at [726, 495] on icon at bounding box center [729, 594] width 14 height 14
click at [30, 297] on div at bounding box center [30, 298] width 10 height 10
click at [31, 387] on div at bounding box center [30, 386] width 3 height 3
click at [326, 495] on div "Undo" at bounding box center [333, 593] width 21 height 8
click at [765, 495] on div "Add" at bounding box center [768, 593] width 45 height 20
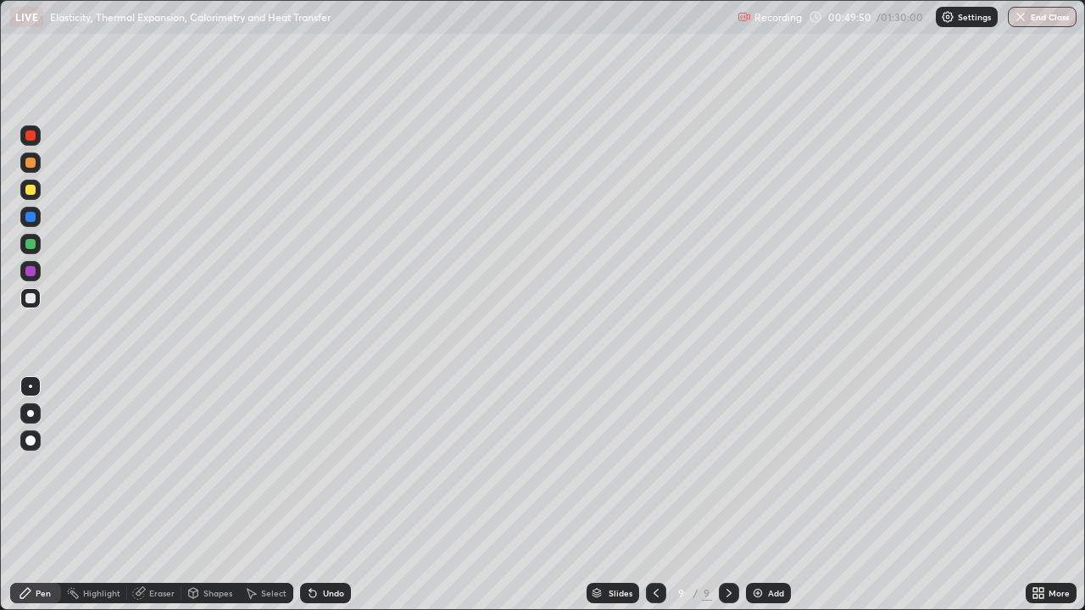
click at [38, 303] on div at bounding box center [30, 298] width 20 height 20
click at [328, 495] on div "Undo" at bounding box center [333, 593] width 21 height 8
click at [320, 495] on div "Undo" at bounding box center [325, 593] width 51 height 20
click at [211, 495] on div "Shapes" at bounding box center [217, 593] width 29 height 8
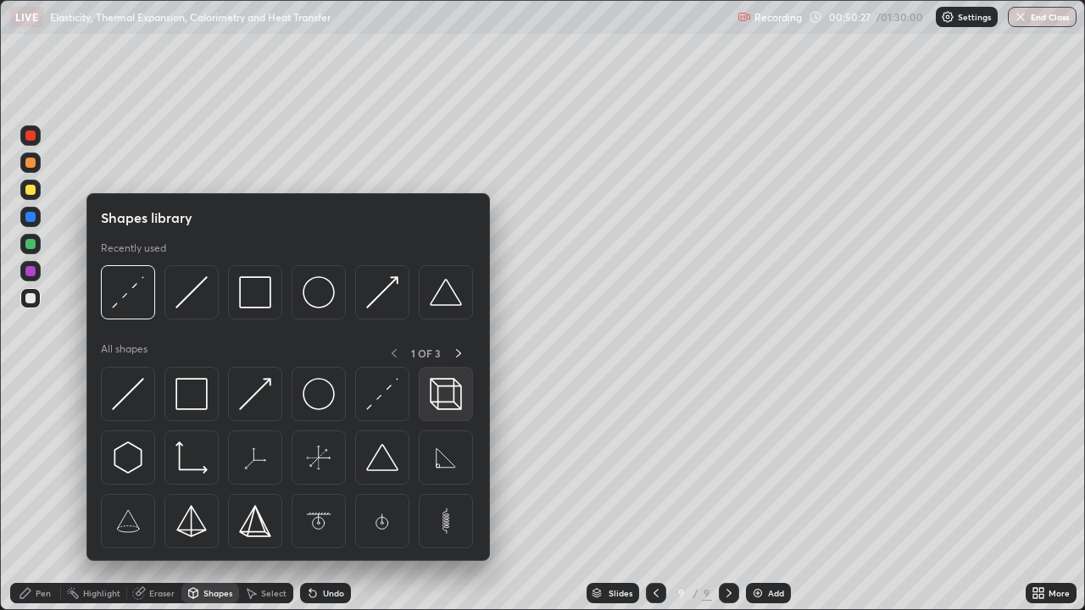
click at [438, 392] on img at bounding box center [446, 394] width 32 height 32
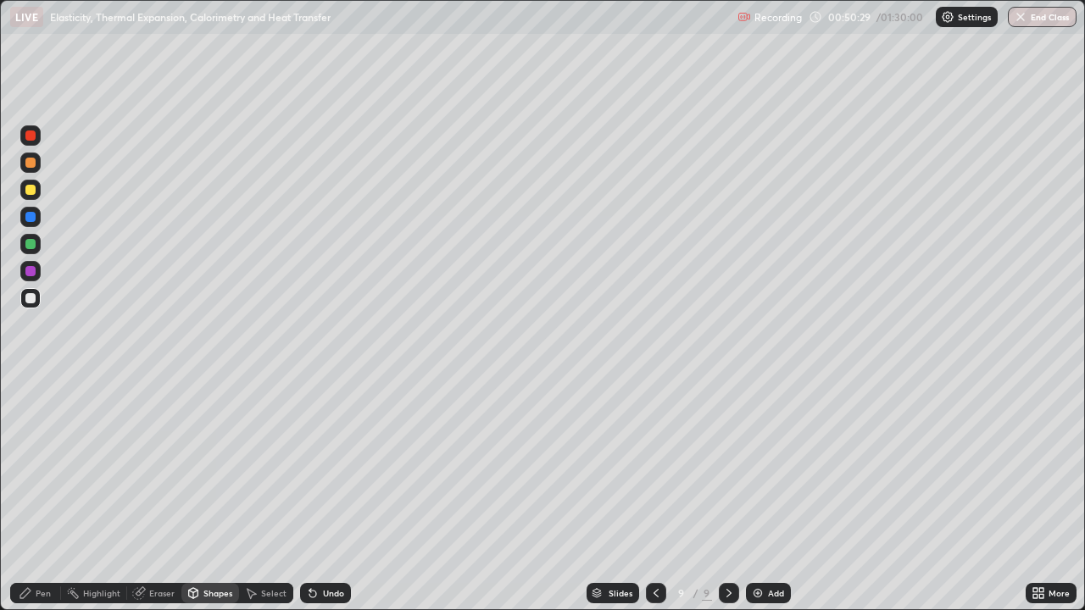
click at [218, 495] on div "Shapes" at bounding box center [217, 593] width 29 height 8
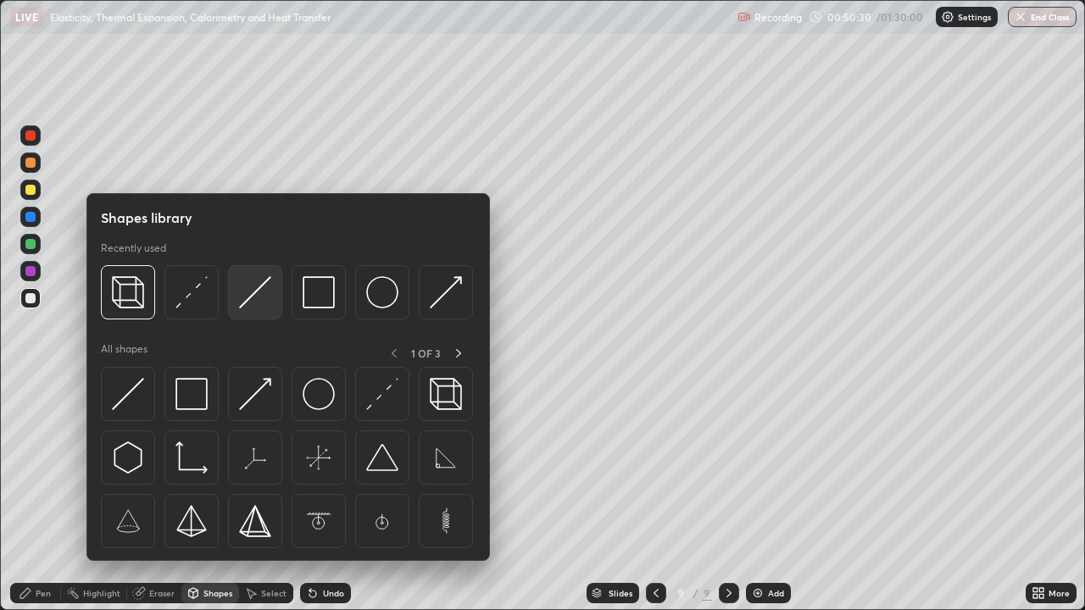
click at [237, 304] on div at bounding box center [255, 292] width 54 height 54
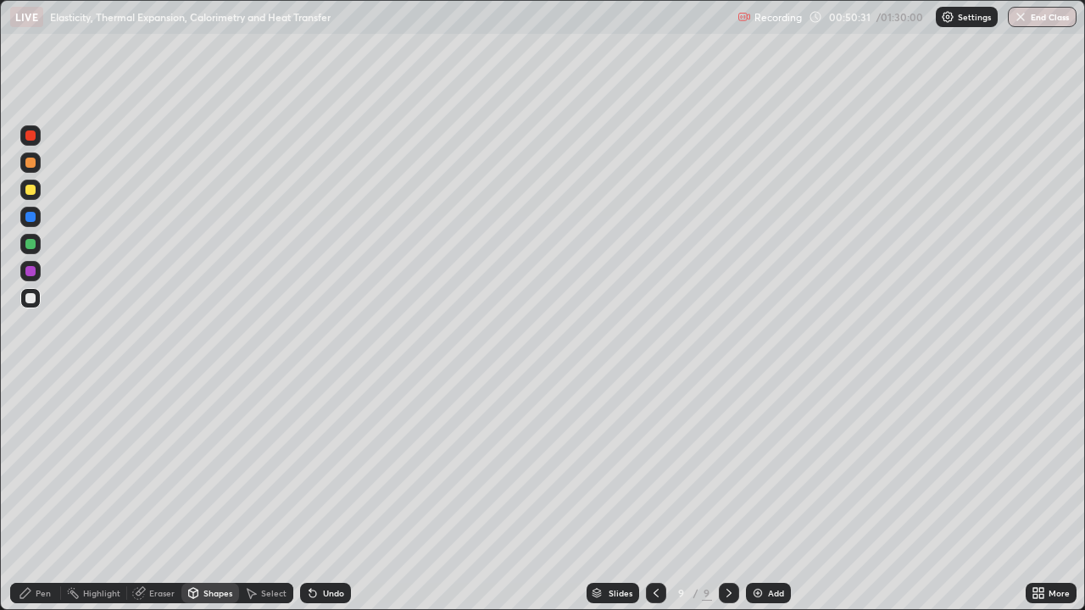
click at [37, 219] on div at bounding box center [30, 217] width 20 height 20
click at [36, 495] on div "Pen" at bounding box center [43, 593] width 15 height 8
click at [323, 495] on div "Undo" at bounding box center [333, 593] width 21 height 8
click at [34, 187] on div at bounding box center [30, 190] width 10 height 10
click at [31, 245] on div at bounding box center [30, 244] width 10 height 10
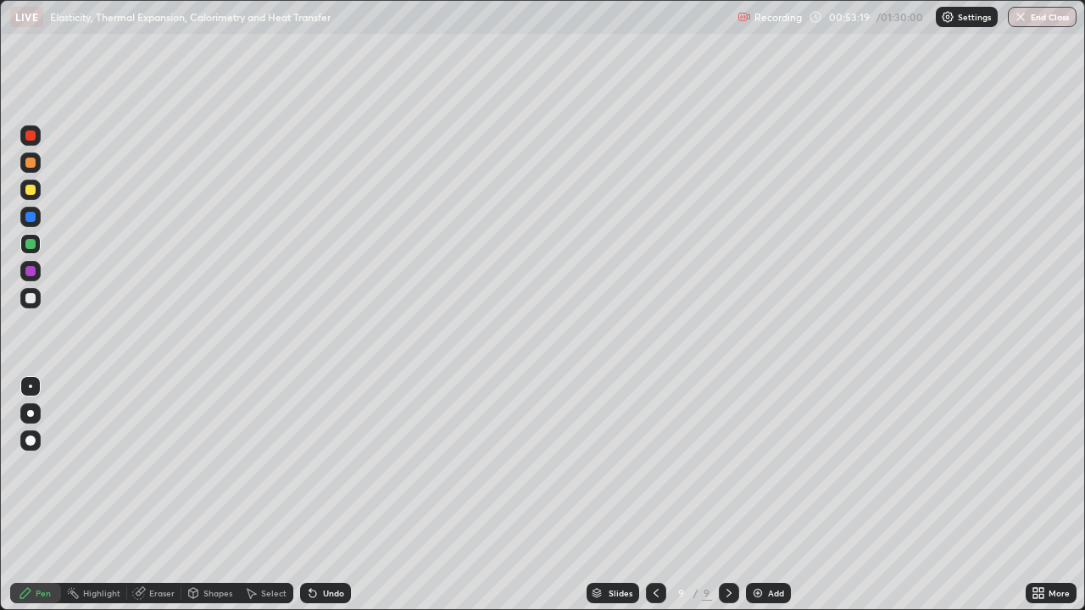
click at [33, 217] on div at bounding box center [30, 217] width 10 height 10
click at [32, 300] on div at bounding box center [30, 298] width 10 height 10
click at [32, 192] on div at bounding box center [30, 190] width 10 height 10
click at [315, 495] on icon at bounding box center [313, 594] width 14 height 14
click at [319, 495] on div "Undo" at bounding box center [325, 593] width 51 height 20
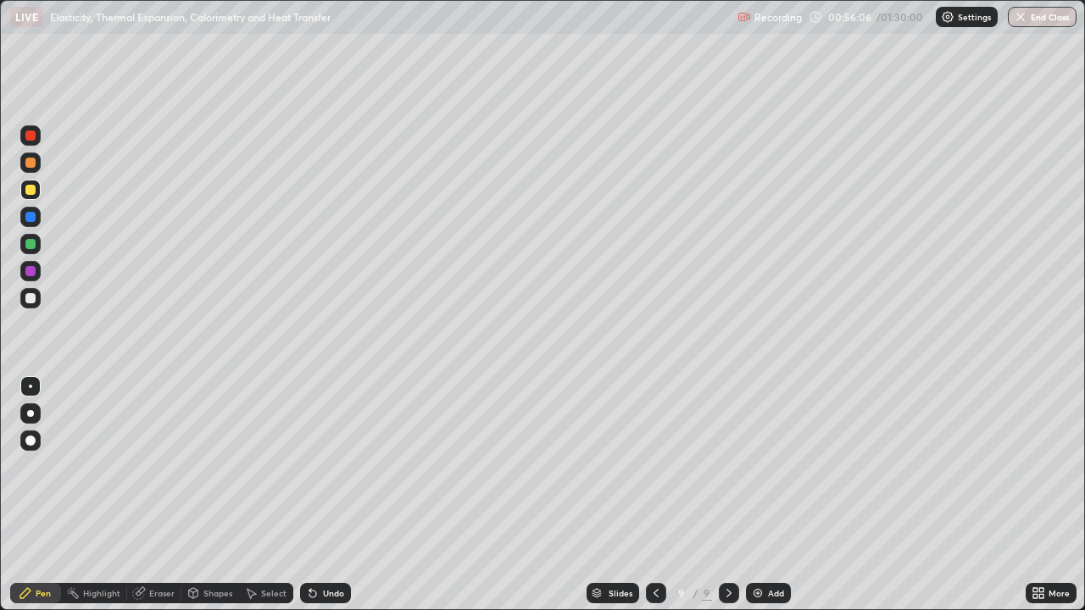
click at [758, 495] on img at bounding box center [758, 594] width 14 height 14
click at [214, 495] on div "Shapes" at bounding box center [217, 593] width 29 height 8
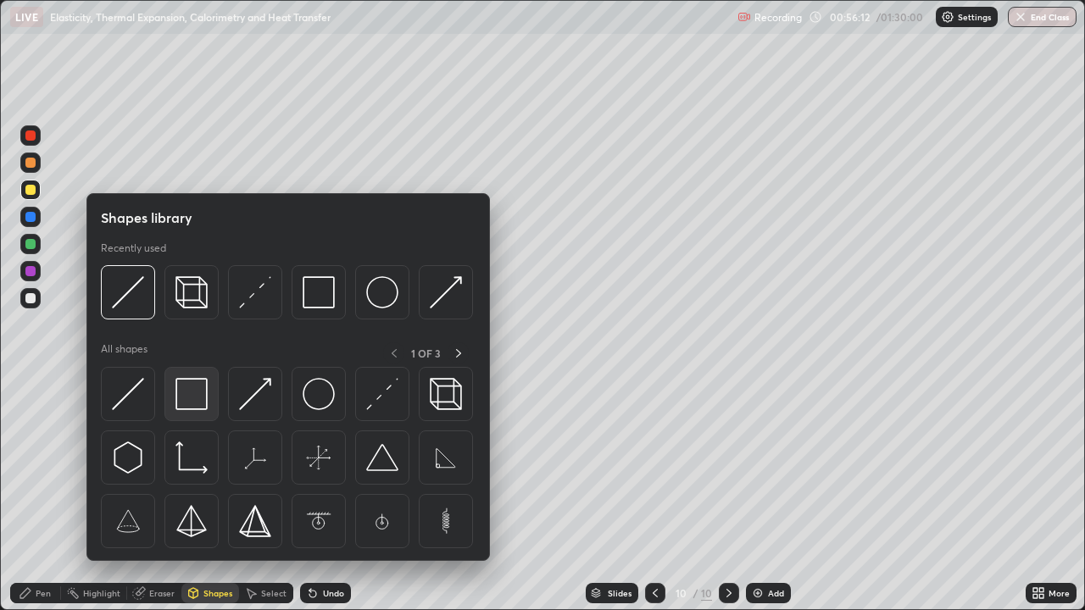
click at [183, 385] on img at bounding box center [191, 394] width 32 height 32
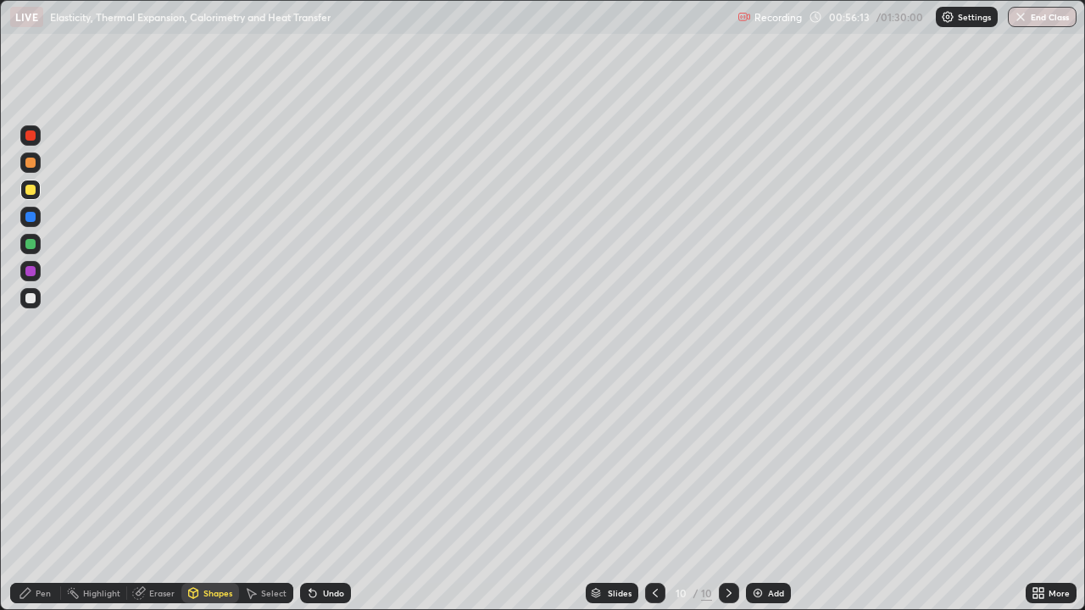
click at [31, 298] on div at bounding box center [30, 298] width 10 height 10
click at [201, 495] on div "Shapes" at bounding box center [210, 593] width 58 height 20
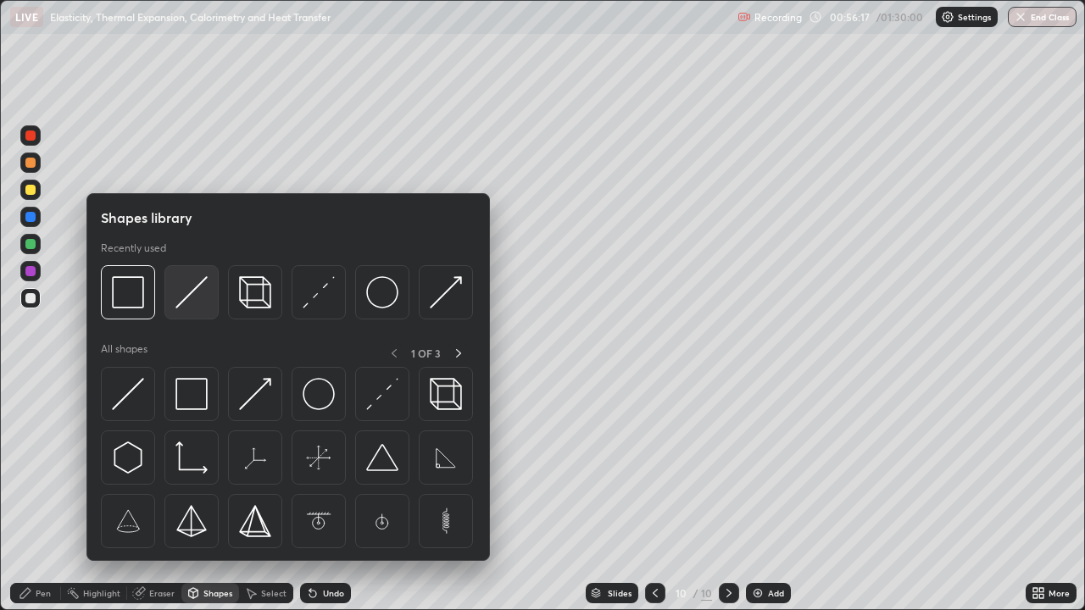
click at [180, 304] on img at bounding box center [191, 292] width 32 height 32
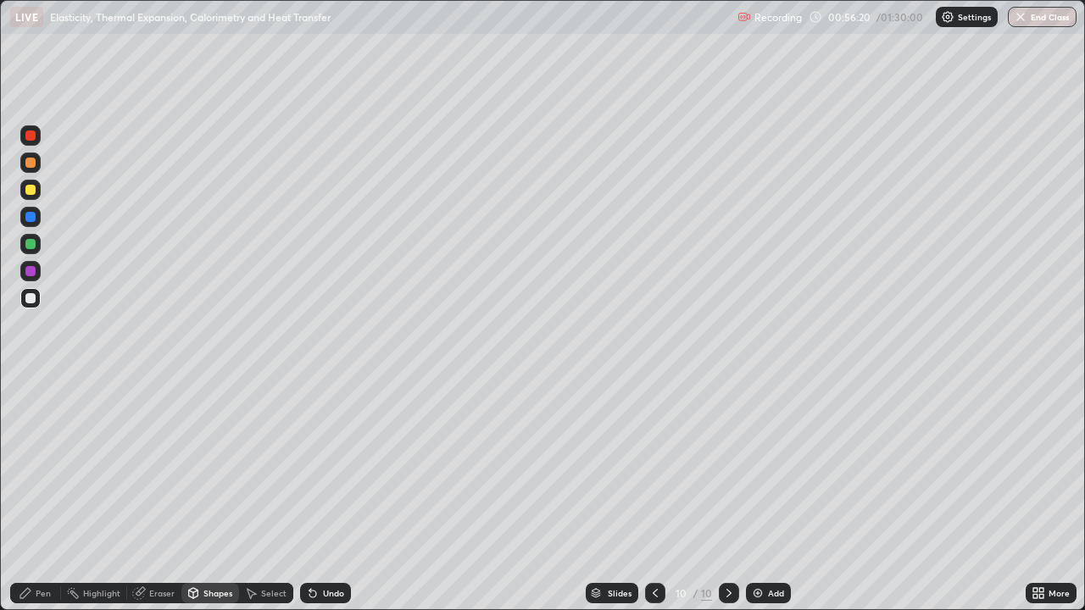
click at [39, 495] on div "Pen" at bounding box center [43, 593] width 15 height 8
click at [328, 495] on div "Undo" at bounding box center [333, 593] width 21 height 8
click at [315, 495] on icon at bounding box center [313, 594] width 14 height 14
click at [164, 495] on div "Eraser" at bounding box center [161, 593] width 25 height 8
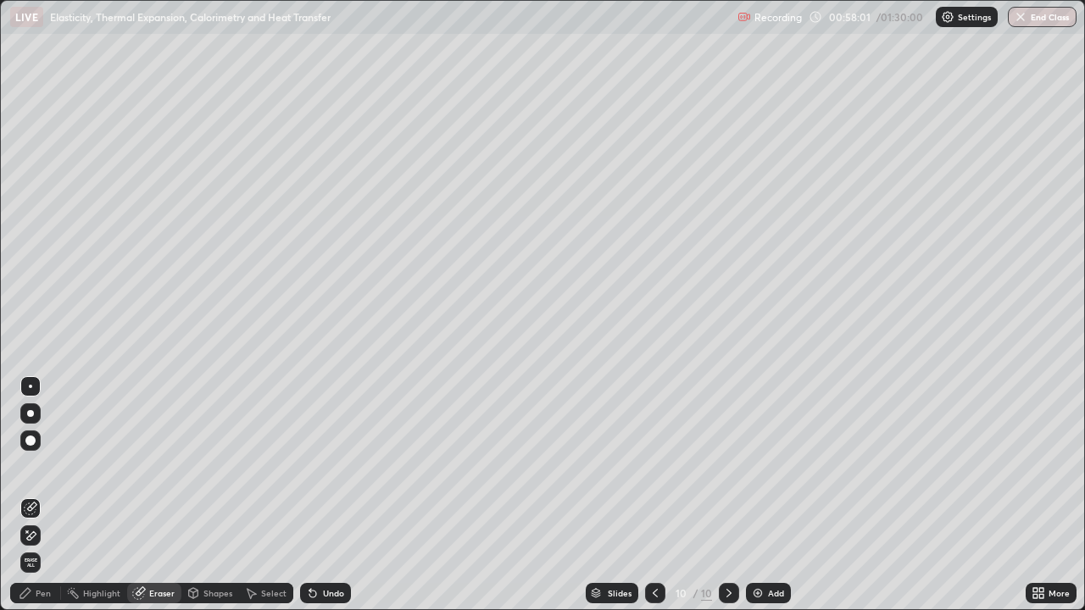
click at [50, 495] on div "Pen" at bounding box center [43, 593] width 15 height 8
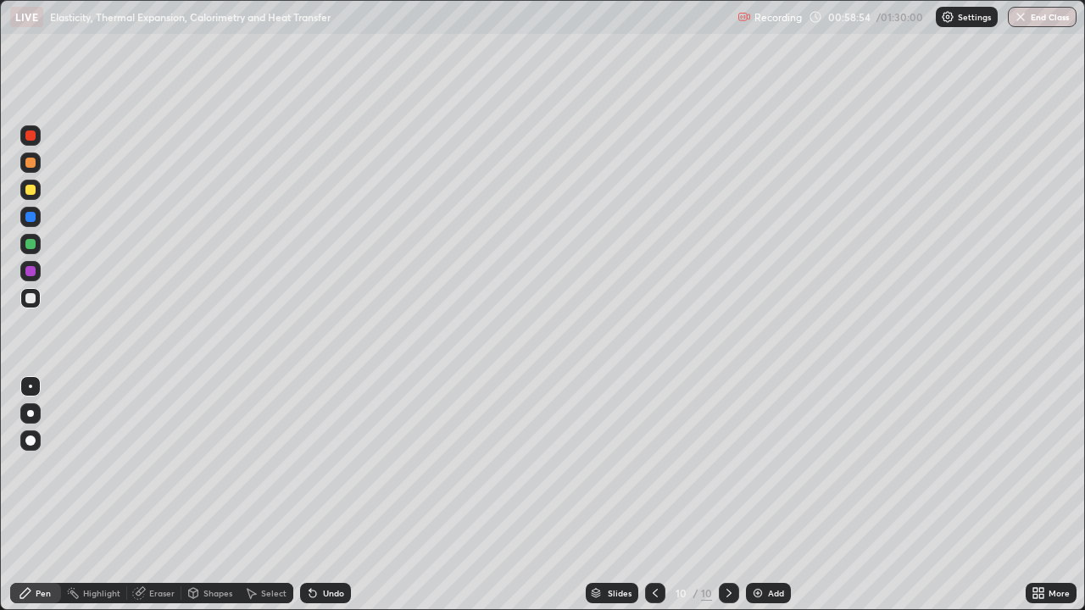
click at [1038, 24] on button "End Class" at bounding box center [1042, 17] width 69 height 20
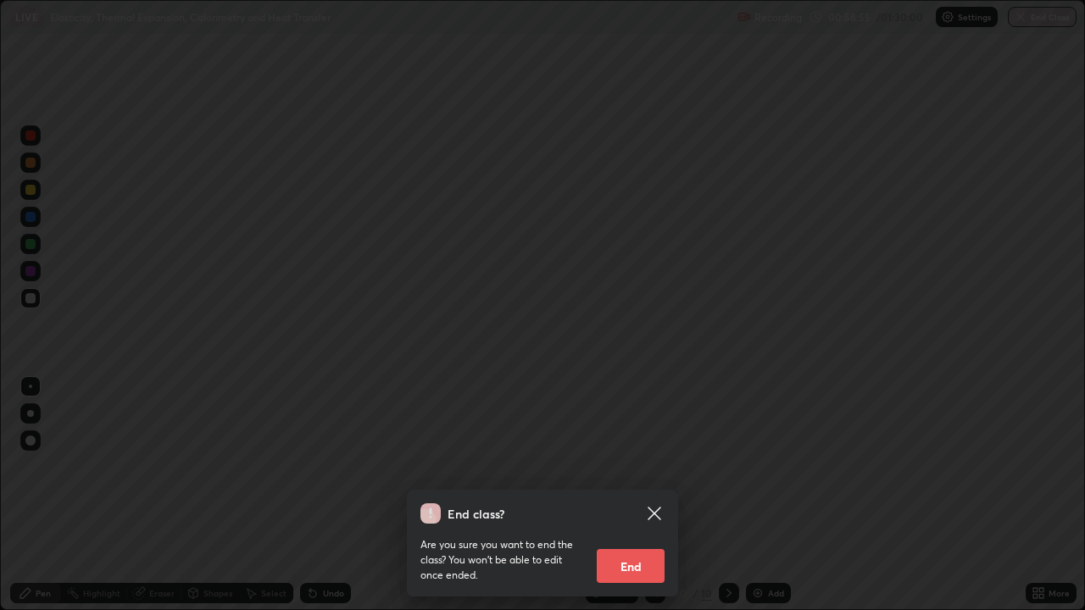
click at [632, 495] on button "End" at bounding box center [631, 566] width 68 height 34
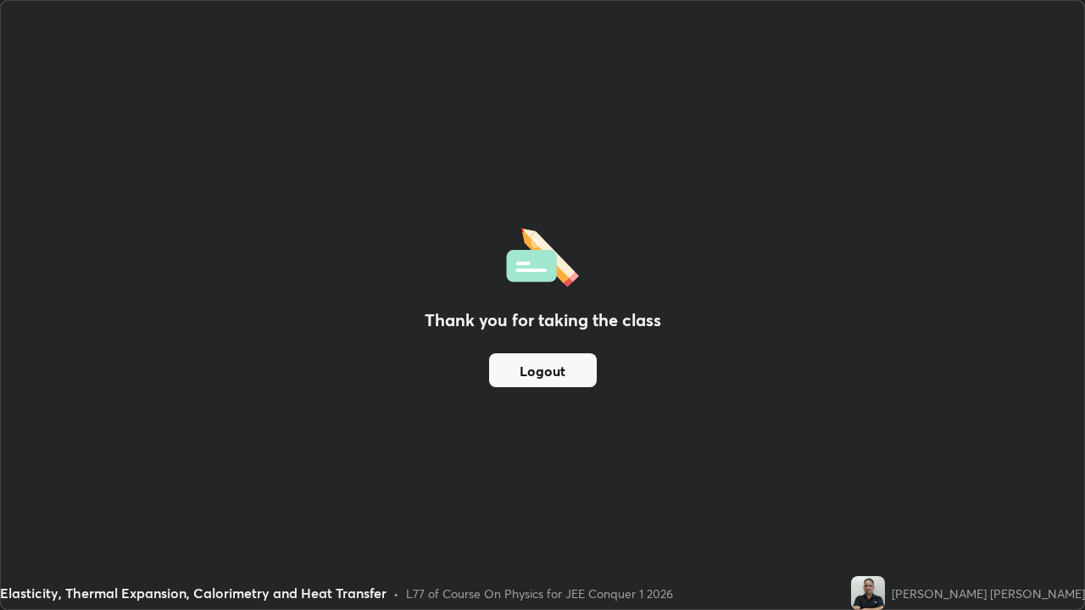
click at [565, 370] on button "Logout" at bounding box center [543, 370] width 108 height 34
